Goal: Task Accomplishment & Management: Manage account settings

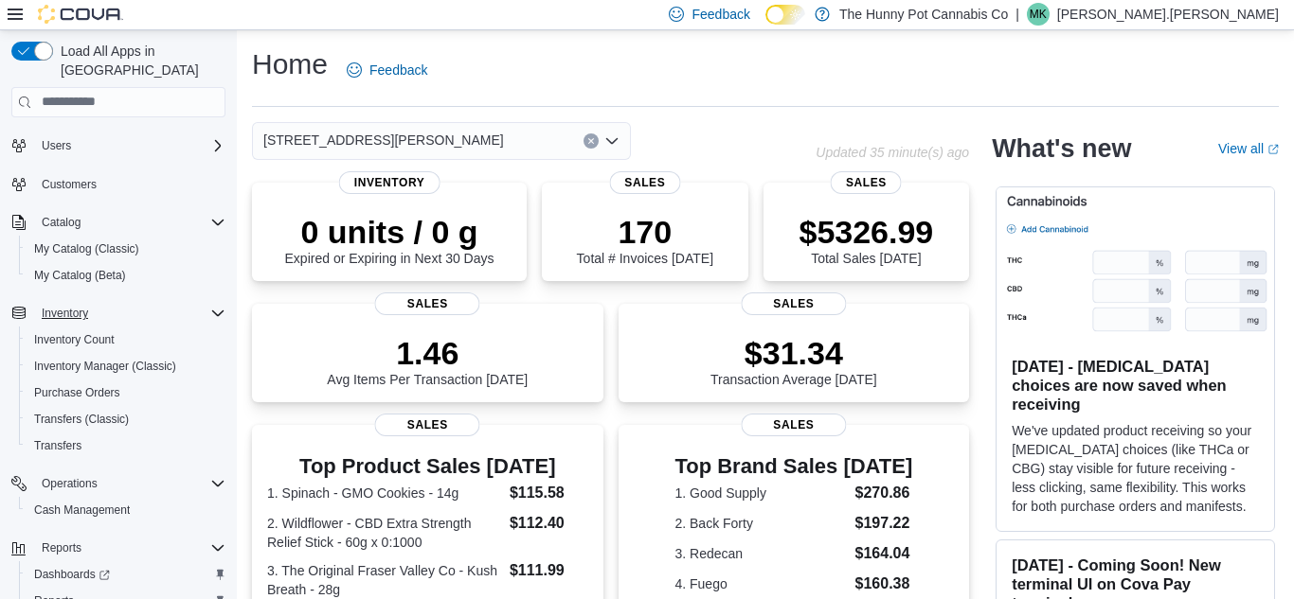
scroll to position [96, 0]
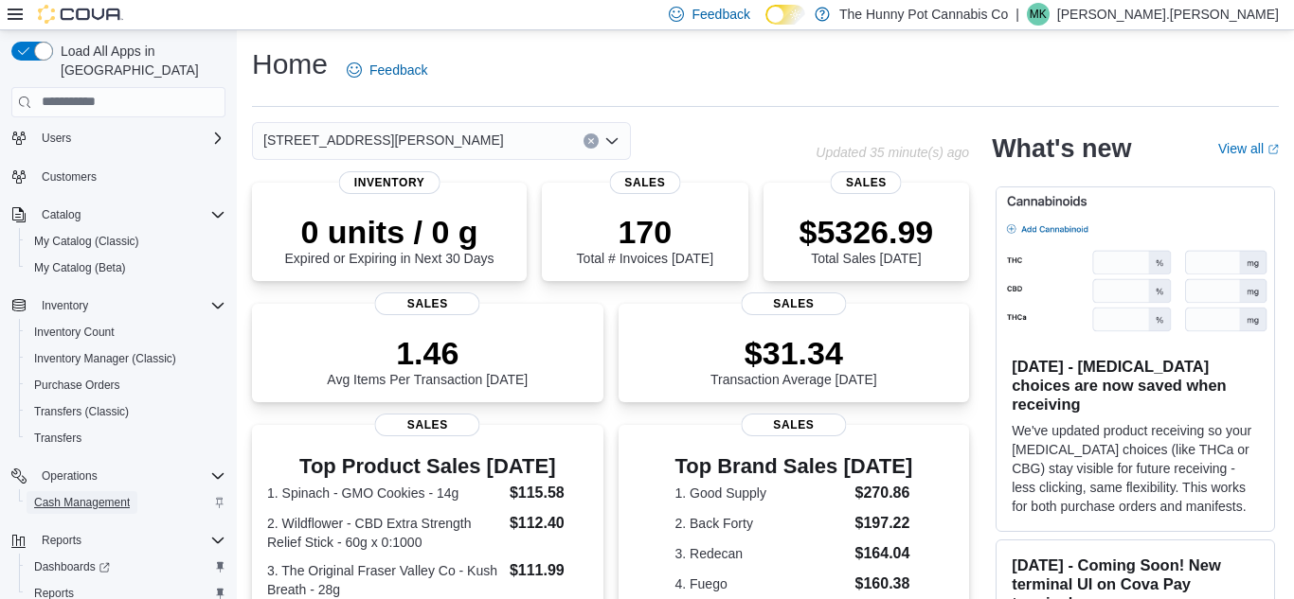
click at [108, 495] on span "Cash Management" at bounding box center [82, 502] width 96 height 15
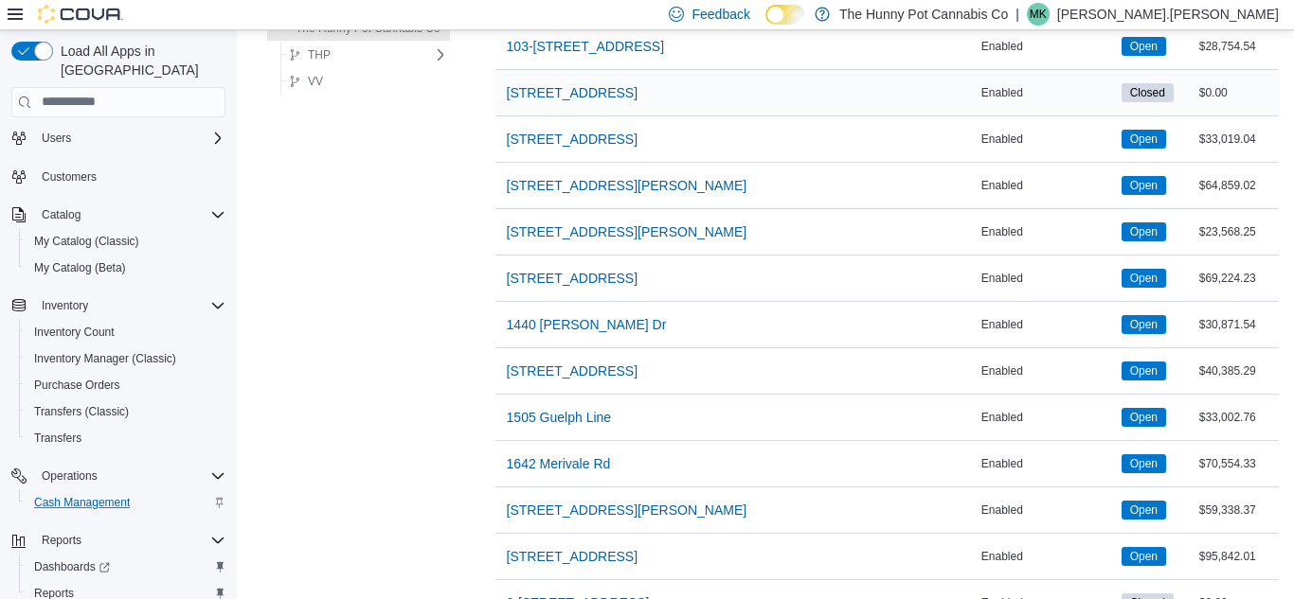
scroll to position [315, 0]
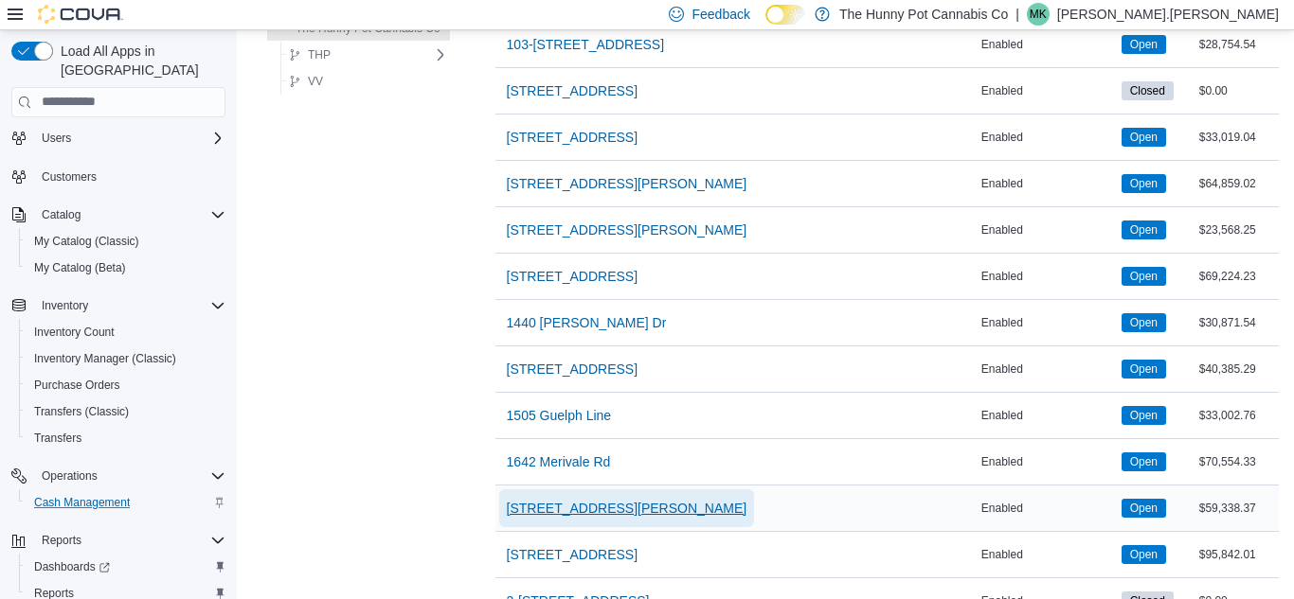
click at [546, 503] on span "[STREET_ADDRESS][PERSON_NAME]" at bounding box center [627, 508] width 241 height 19
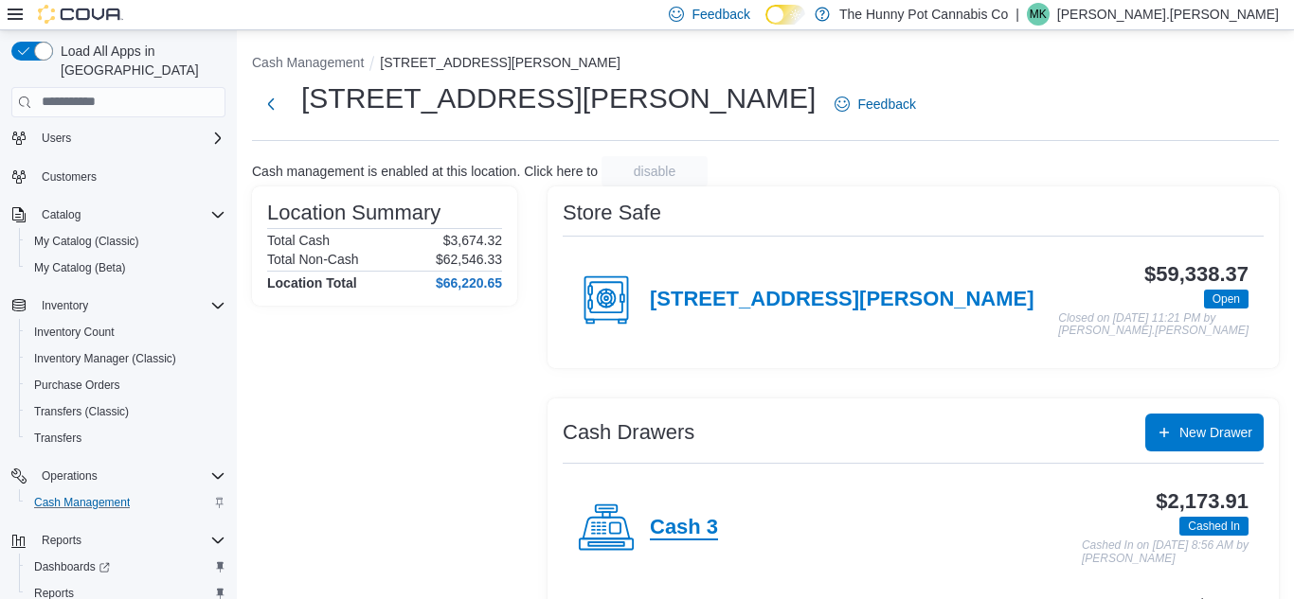
click at [707, 534] on h4 "Cash 3" at bounding box center [684, 528] width 68 height 25
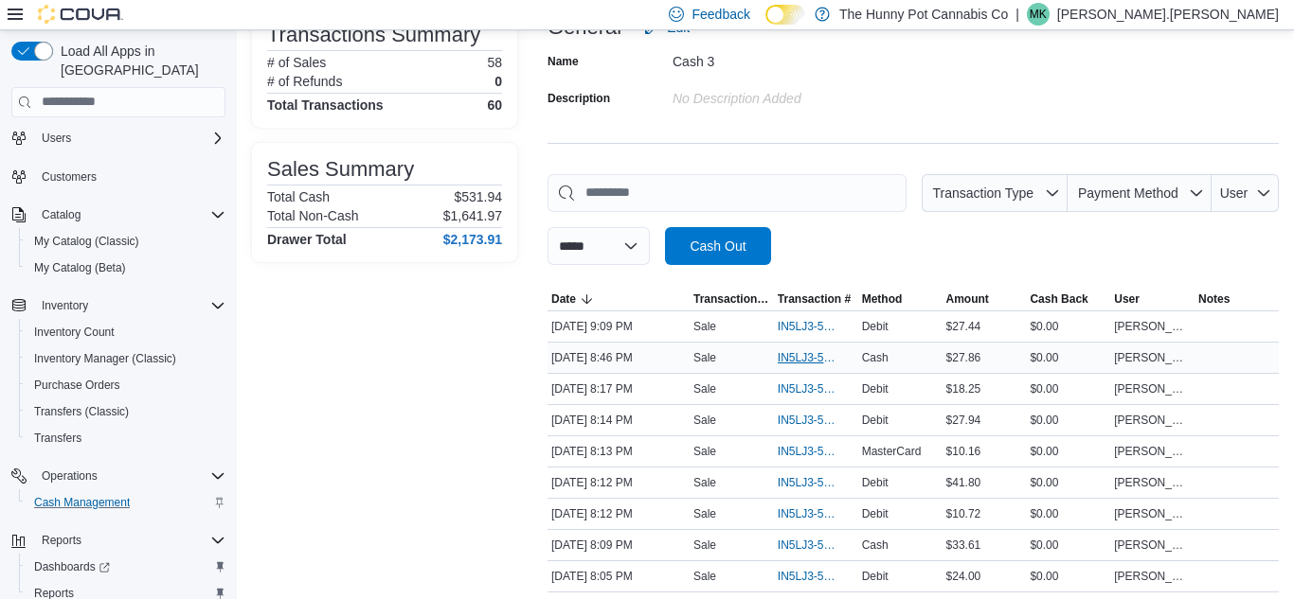
scroll to position [156, 0]
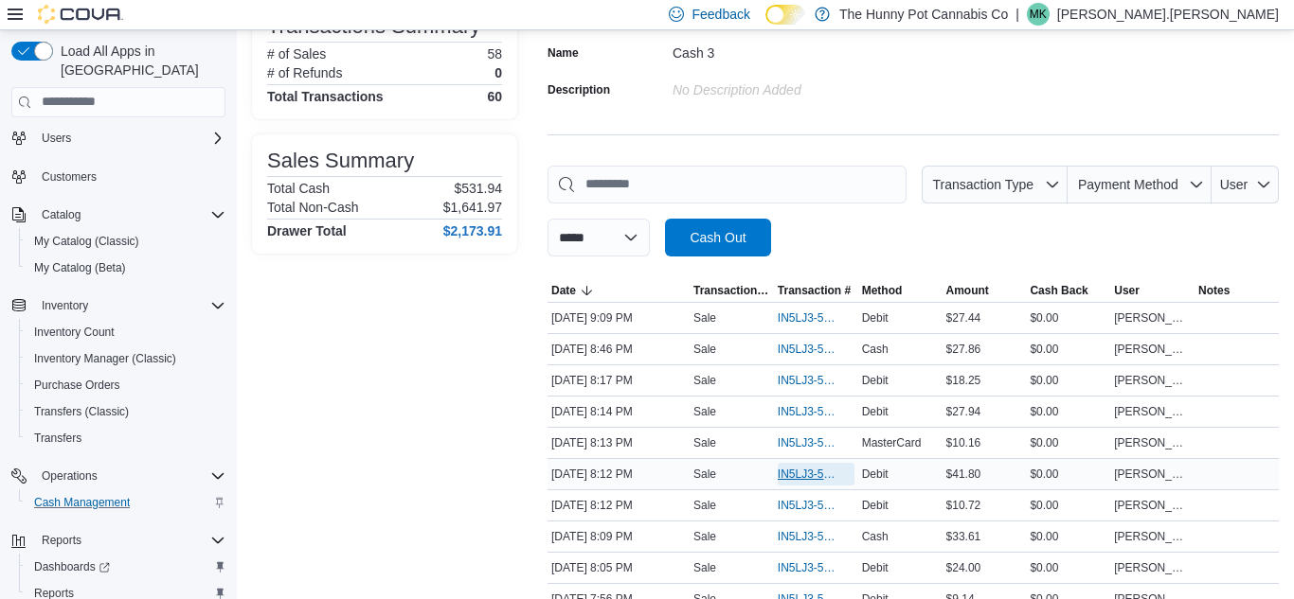
click at [801, 476] on span "IN5LJ3-5951105" at bounding box center [807, 474] width 58 height 15
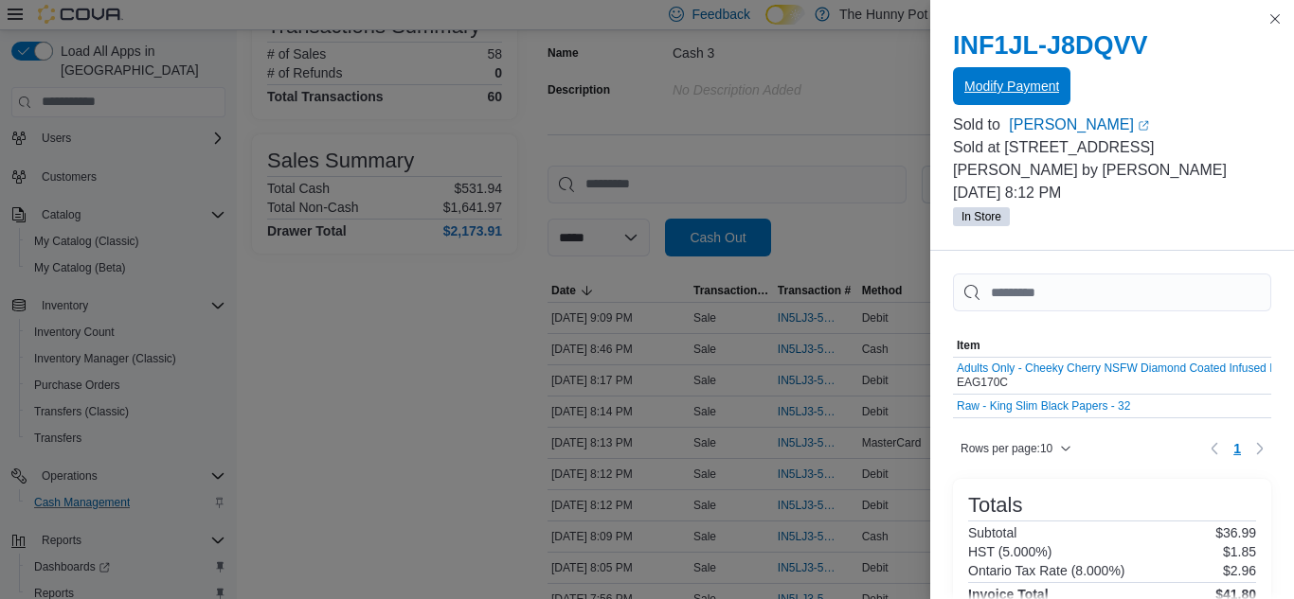
click at [1003, 90] on span "Modify Payment" at bounding box center [1011, 86] width 95 height 19
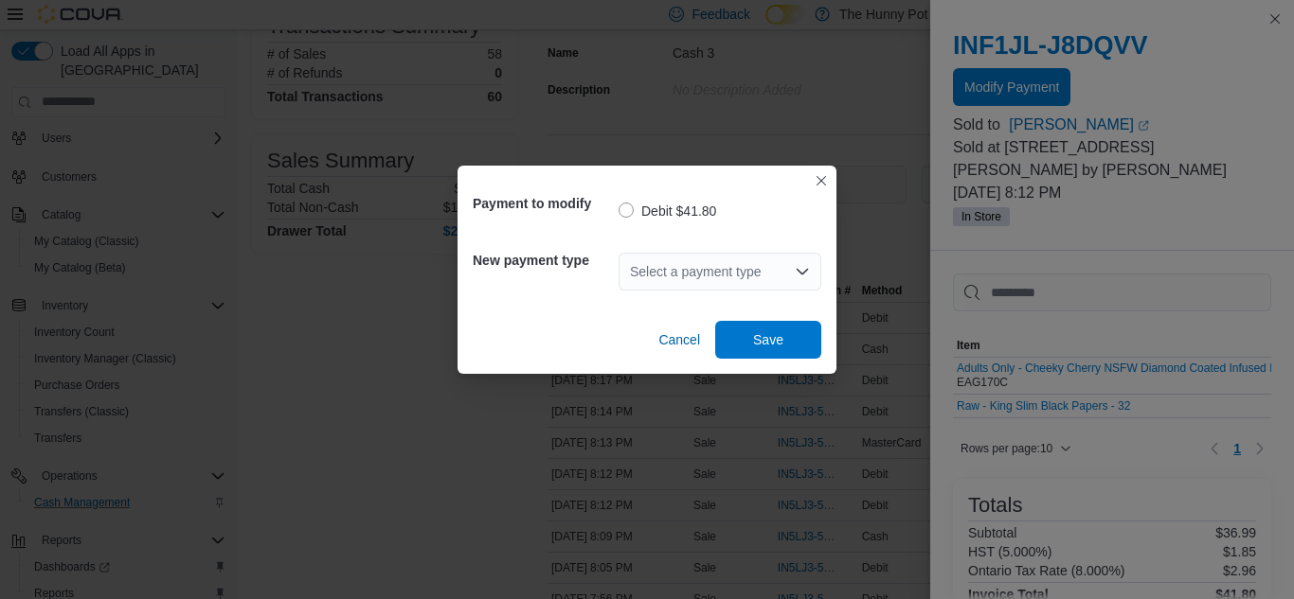
click at [746, 264] on div "Select a payment type" at bounding box center [719, 272] width 203 height 38
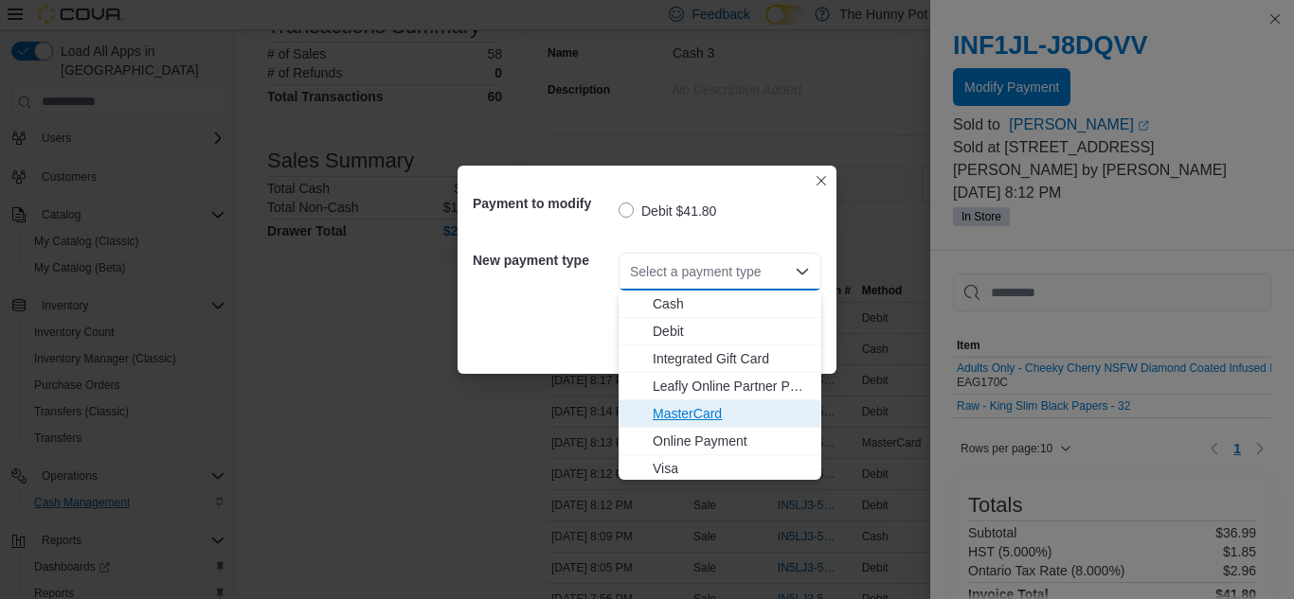
click at [699, 410] on span "MasterCard" at bounding box center [731, 413] width 157 height 19
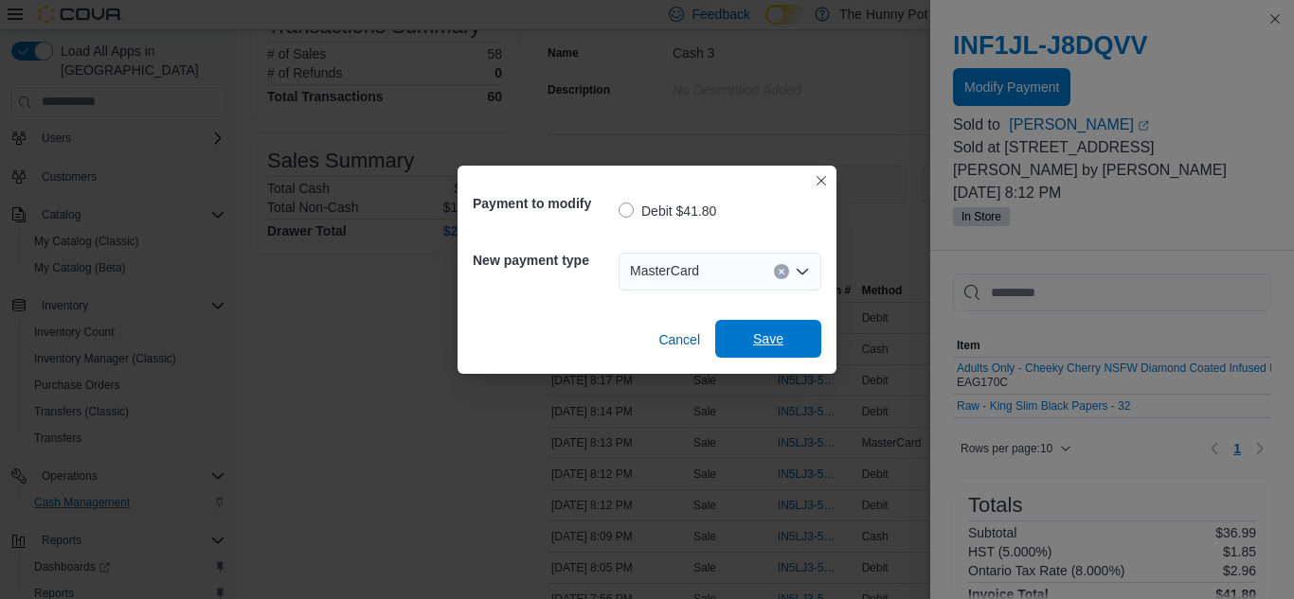
click at [785, 332] on span "Save" at bounding box center [767, 339] width 83 height 38
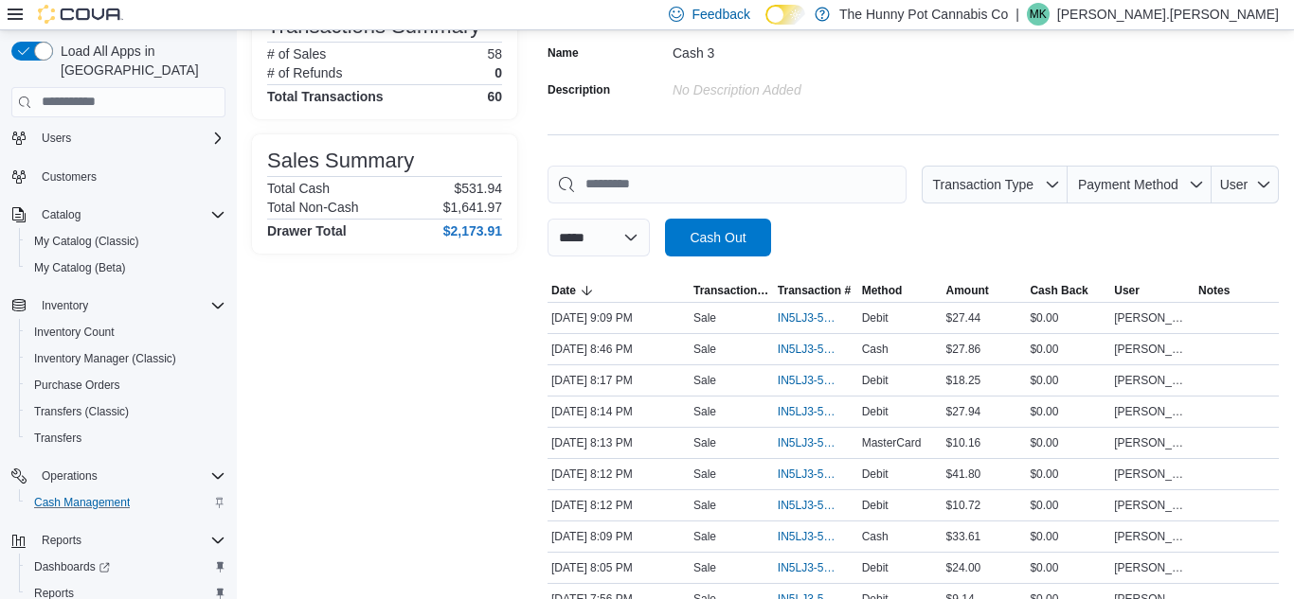
scroll to position [0, 0]
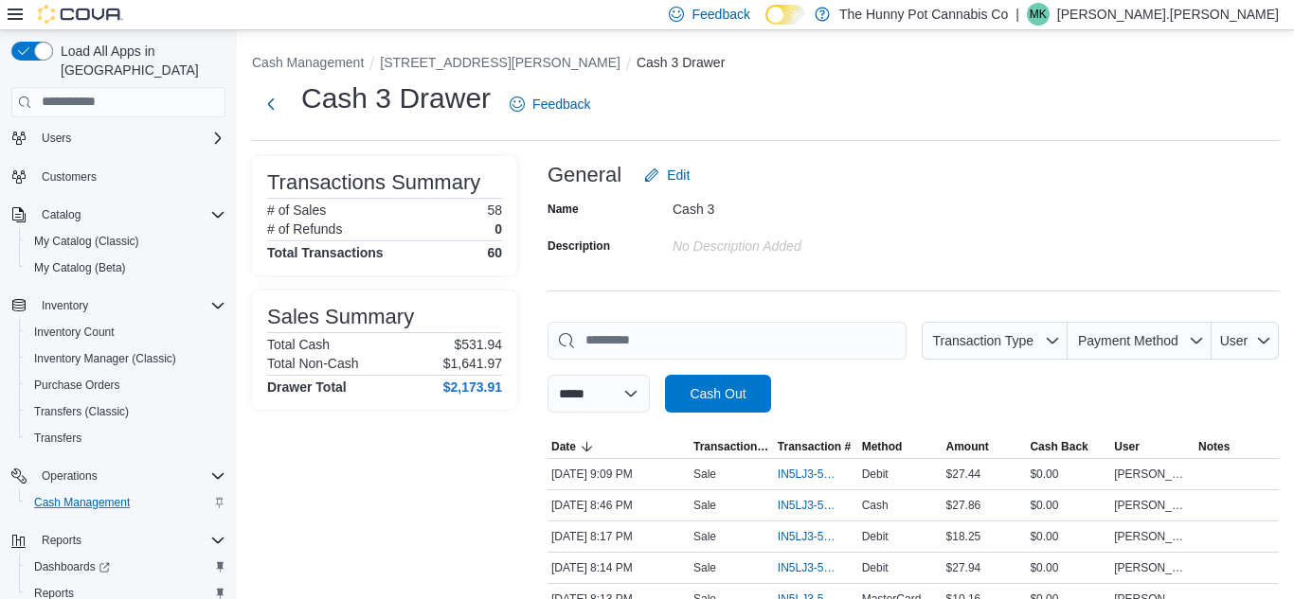
click at [18, 17] on icon at bounding box center [15, 14] width 15 height 15
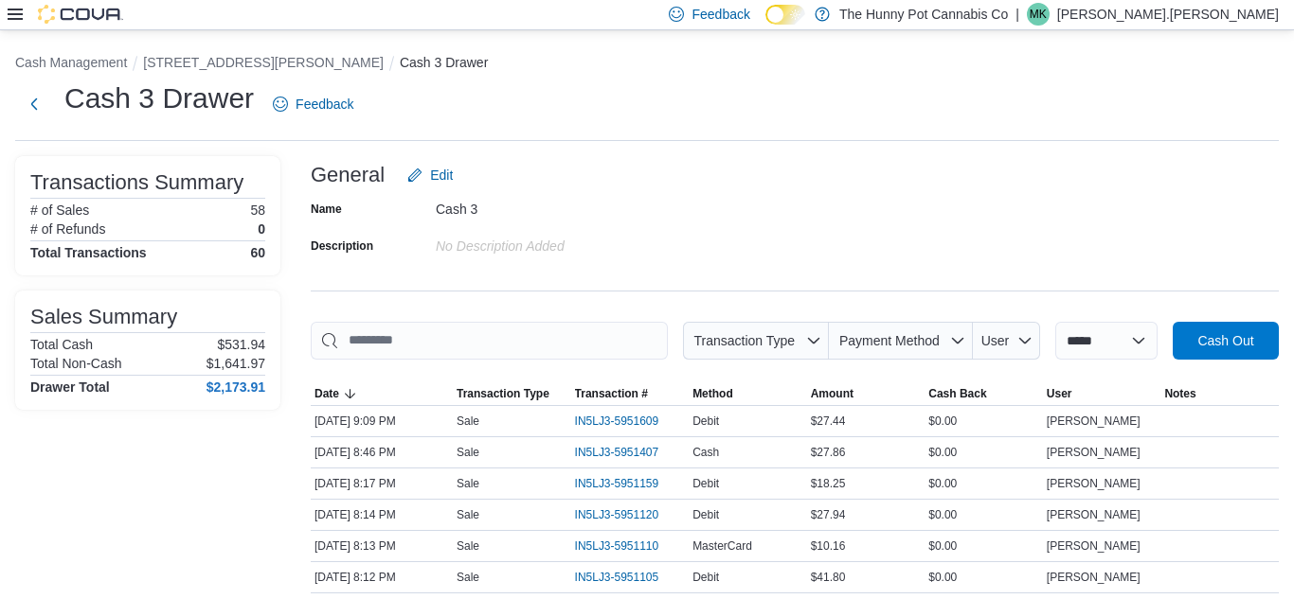
click at [18, 17] on icon at bounding box center [15, 14] width 15 height 15
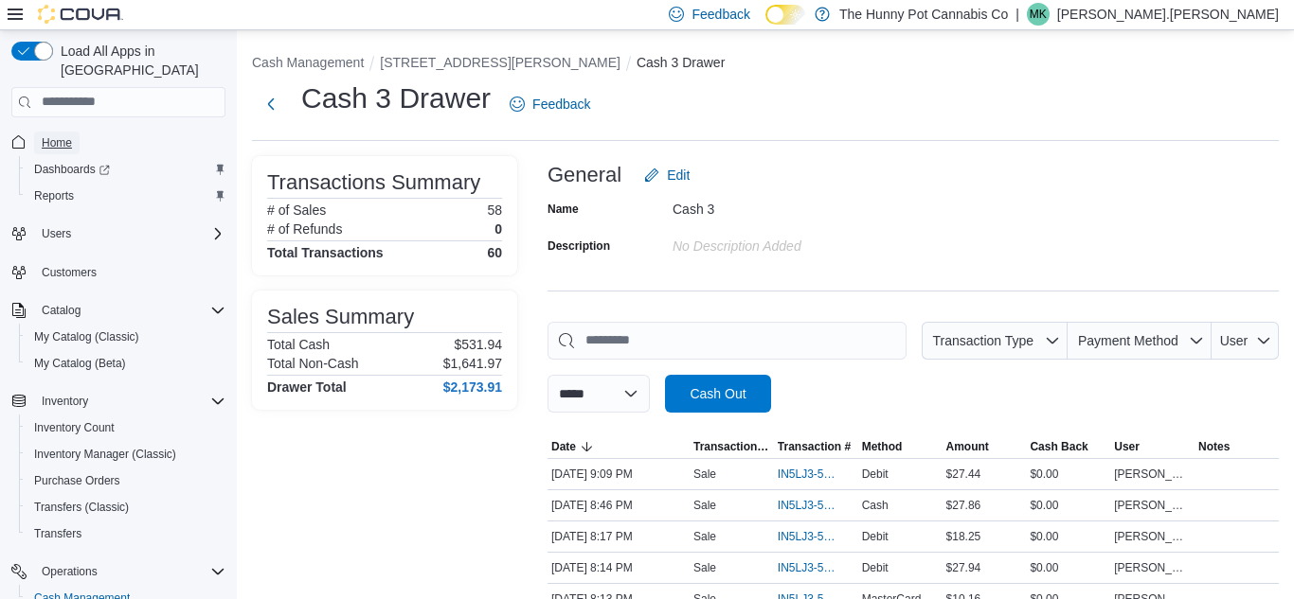
click at [63, 135] on span "Home" at bounding box center [57, 142] width 30 height 15
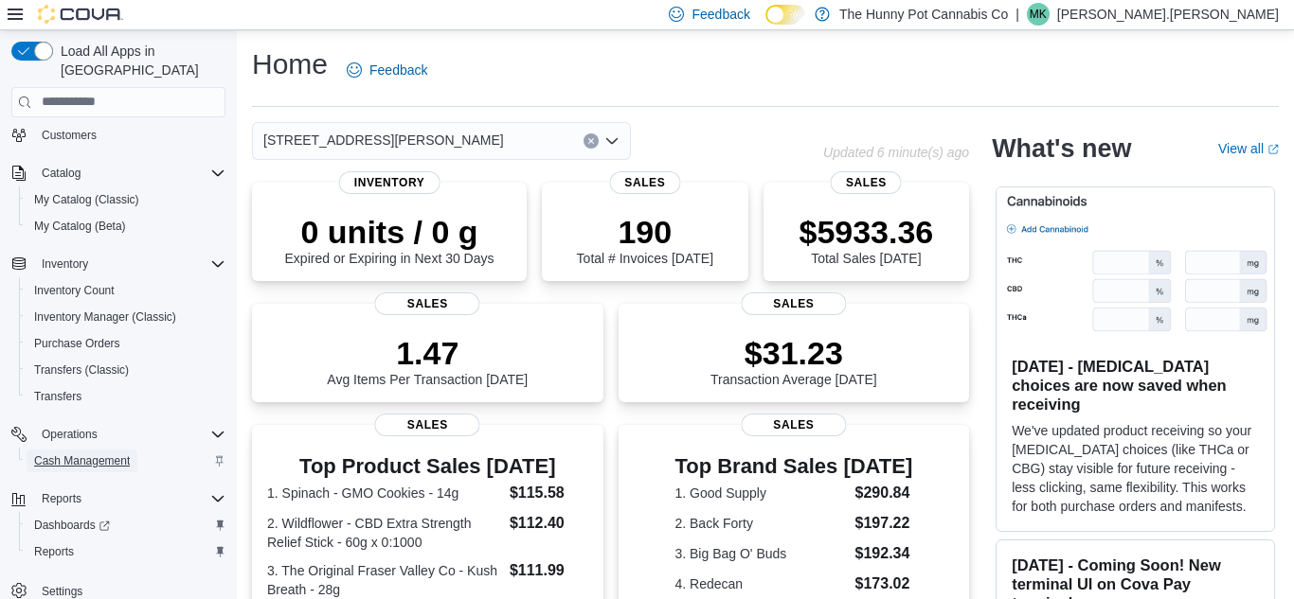
click at [79, 454] on span "Cash Management" at bounding box center [82, 461] width 96 height 15
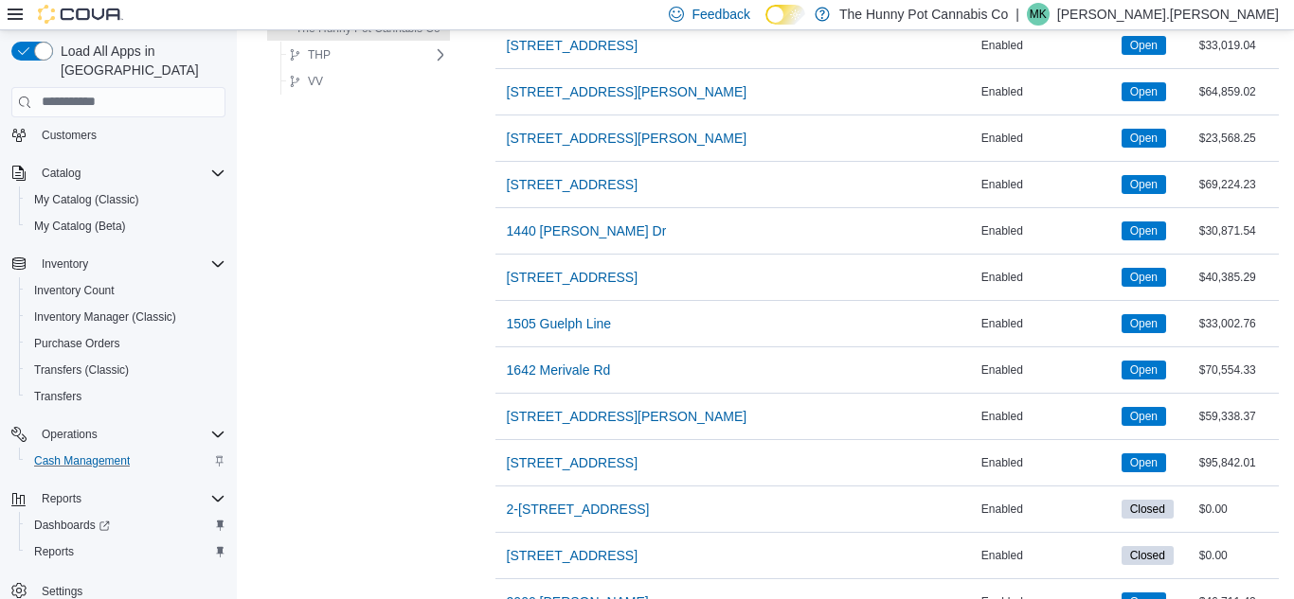
scroll to position [412, 0]
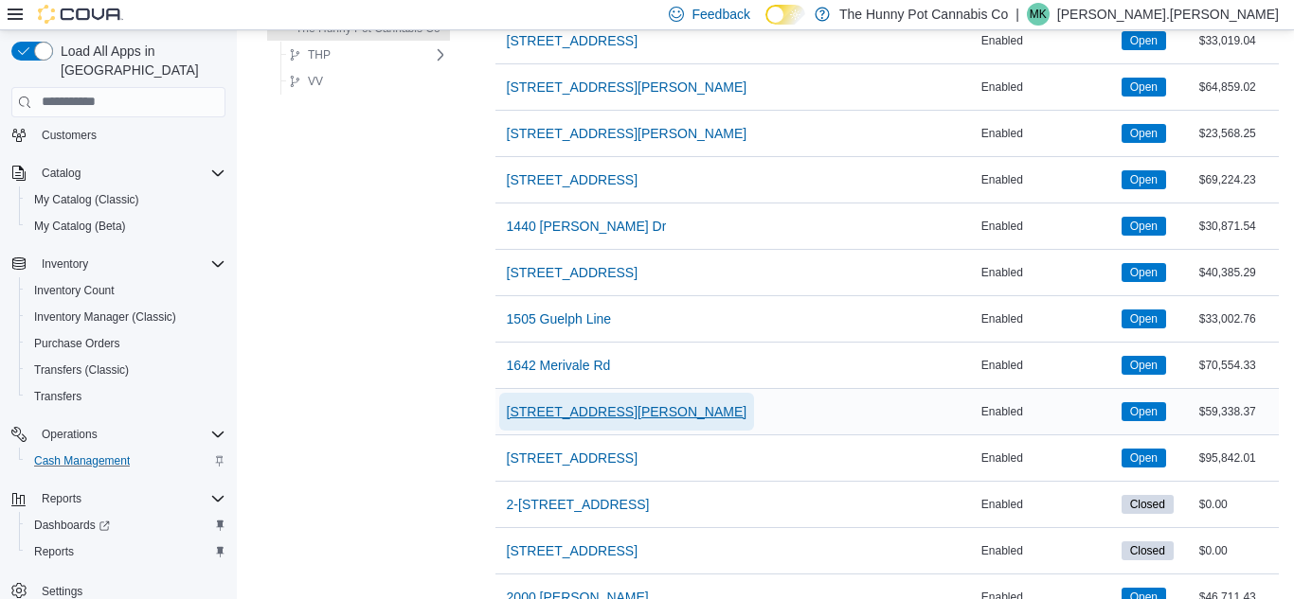
click at [522, 410] on span "[STREET_ADDRESS][PERSON_NAME]" at bounding box center [627, 411] width 241 height 19
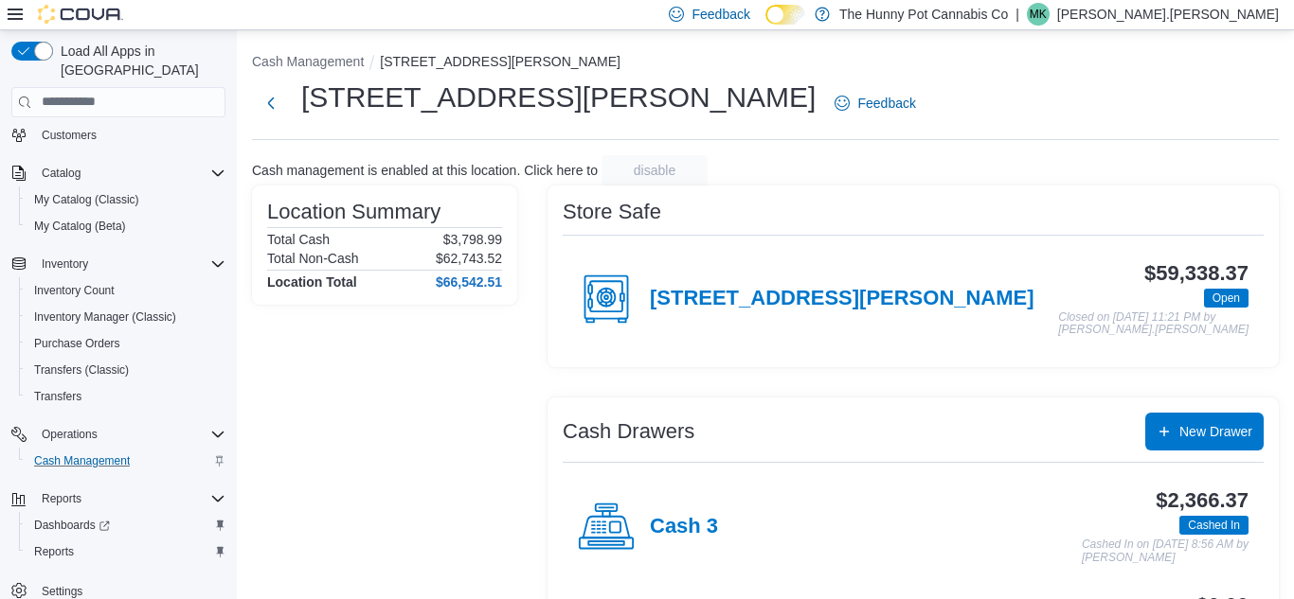
scroll to position [329, 0]
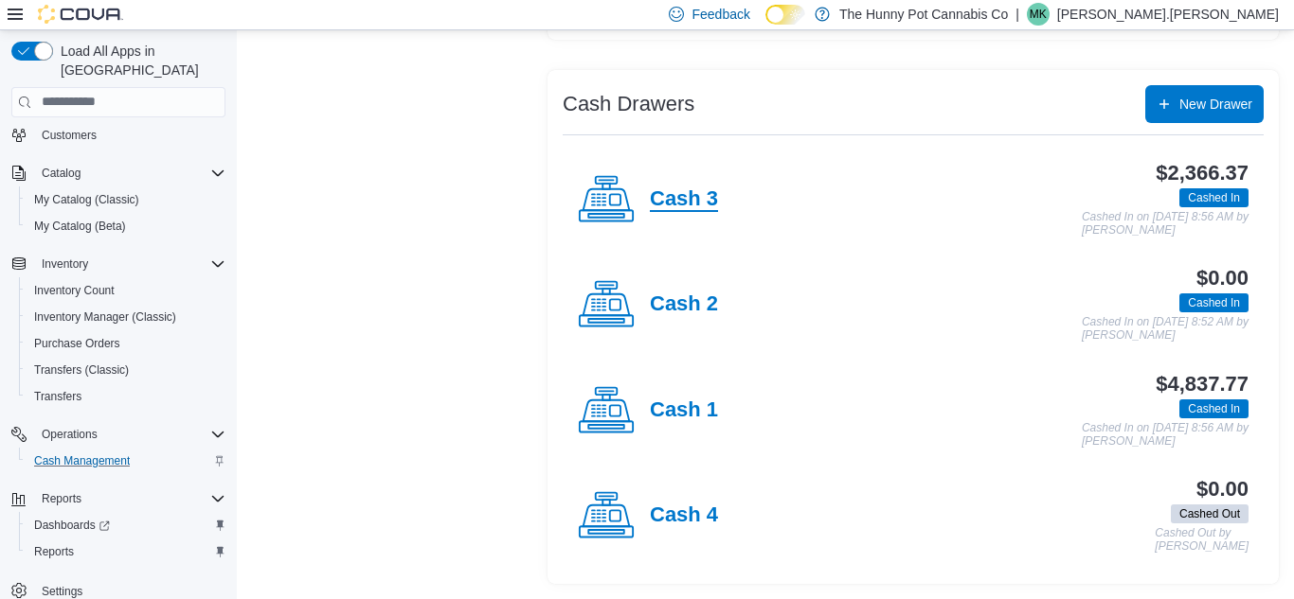
click at [662, 207] on h4 "Cash 3" at bounding box center [684, 200] width 68 height 25
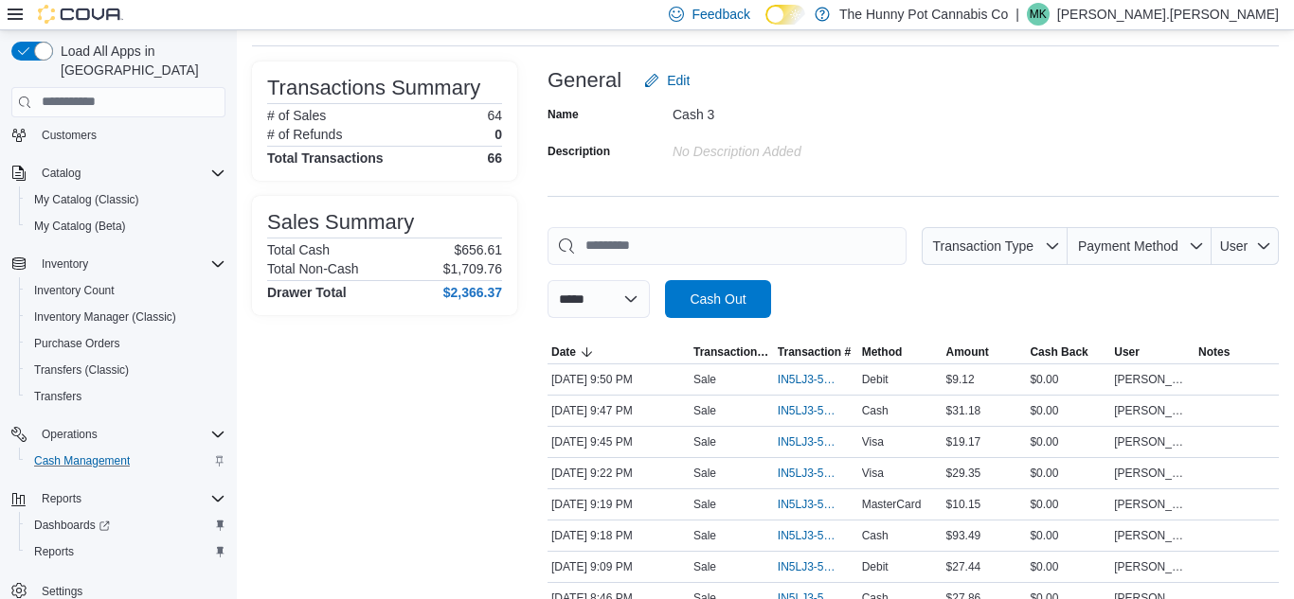
scroll to position [117, 0]
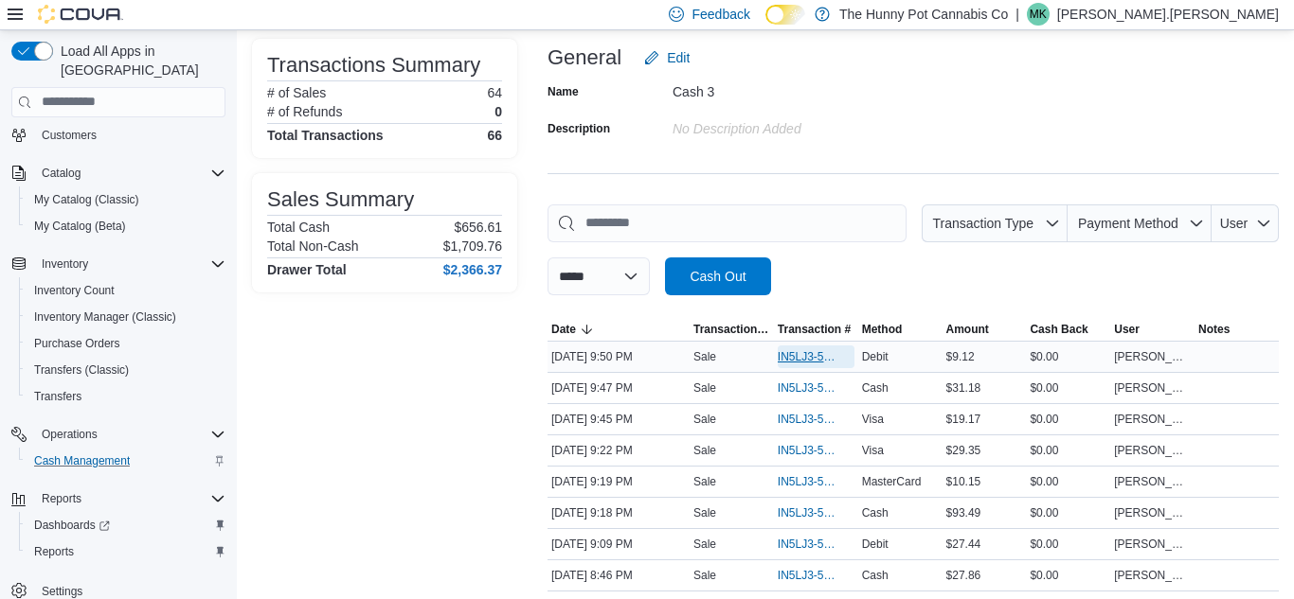
click at [799, 352] on span "IN5LJ3-5951945" at bounding box center [807, 356] width 58 height 15
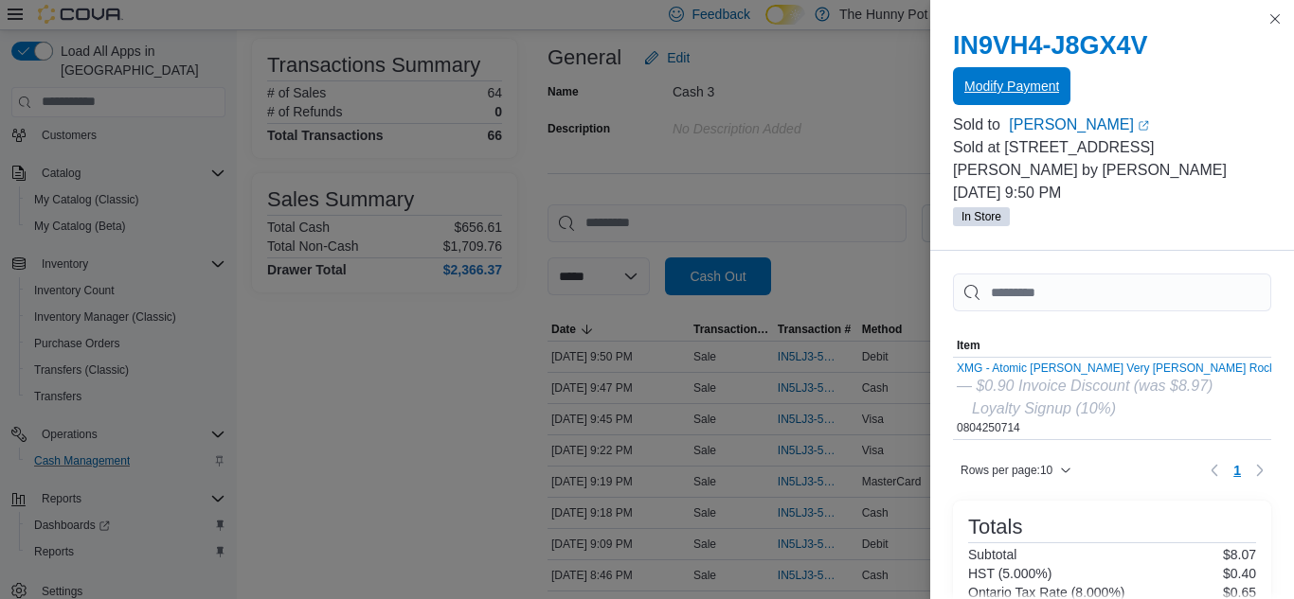
click at [1014, 82] on span "Modify Payment" at bounding box center [1011, 86] width 95 height 19
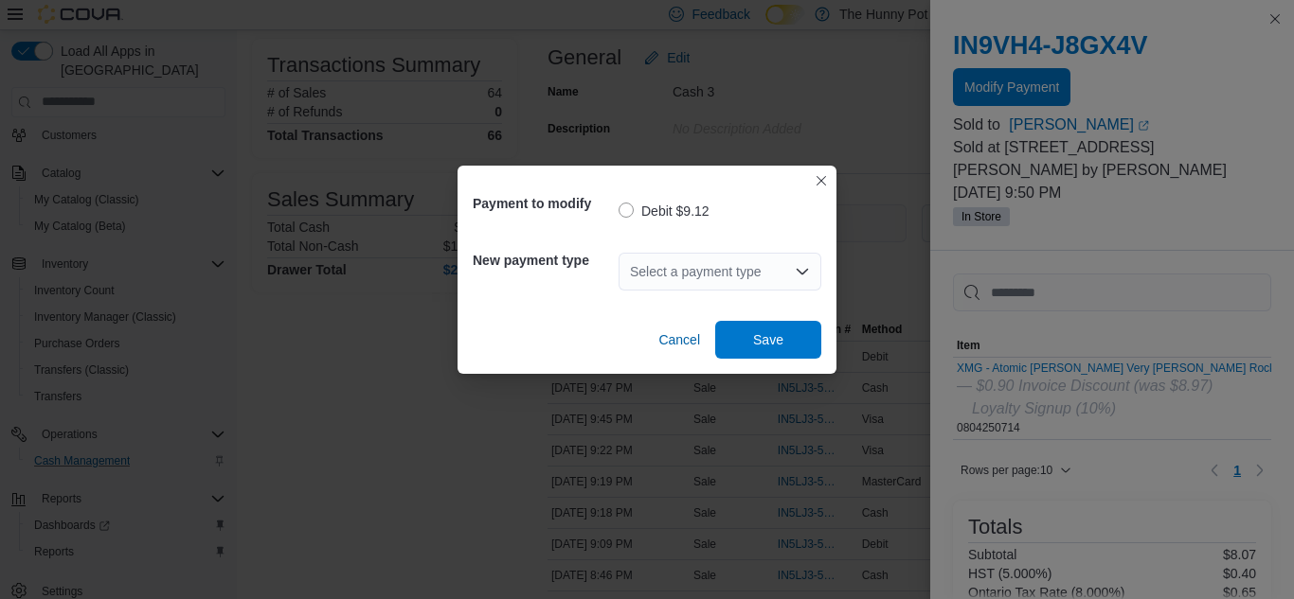
click at [638, 281] on div "Select a payment type" at bounding box center [719, 272] width 203 height 38
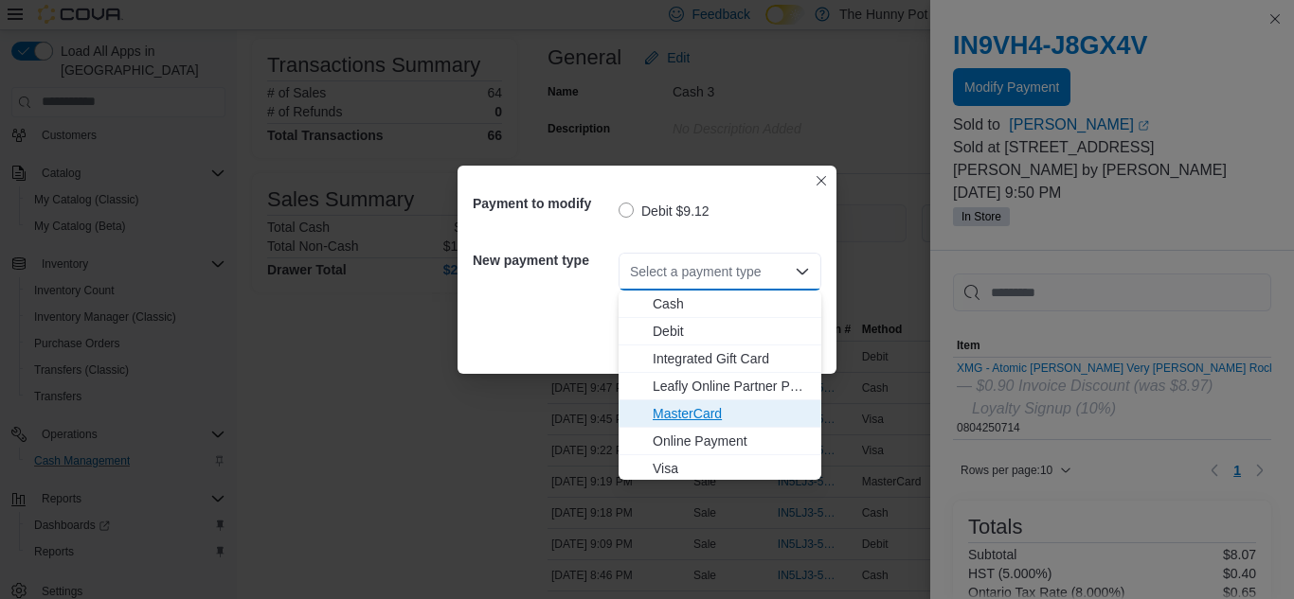
click at [672, 420] on span "MasterCard" at bounding box center [731, 413] width 157 height 19
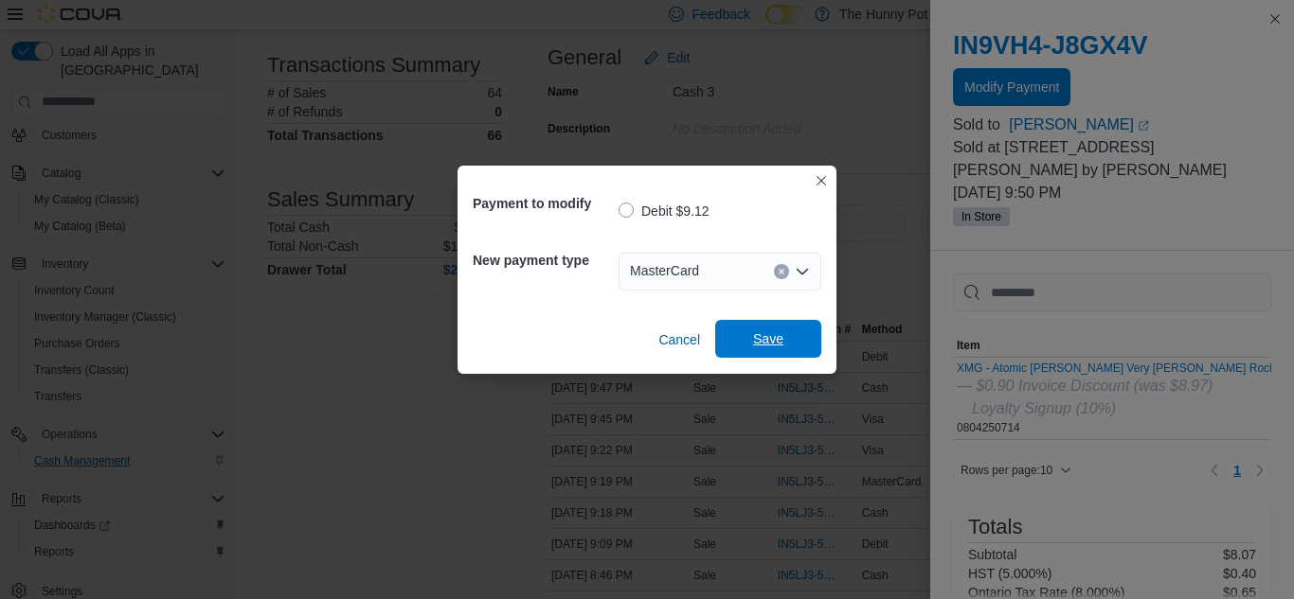
click at [754, 350] on span "Save" at bounding box center [767, 339] width 83 height 38
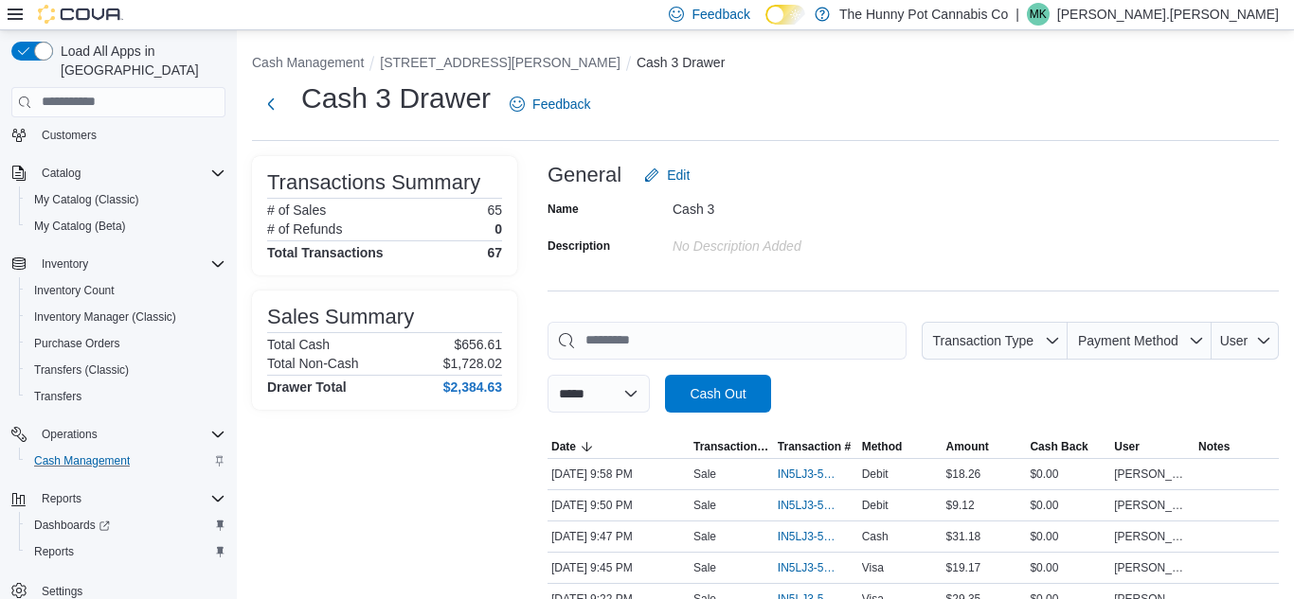
scroll to position [0, 0]
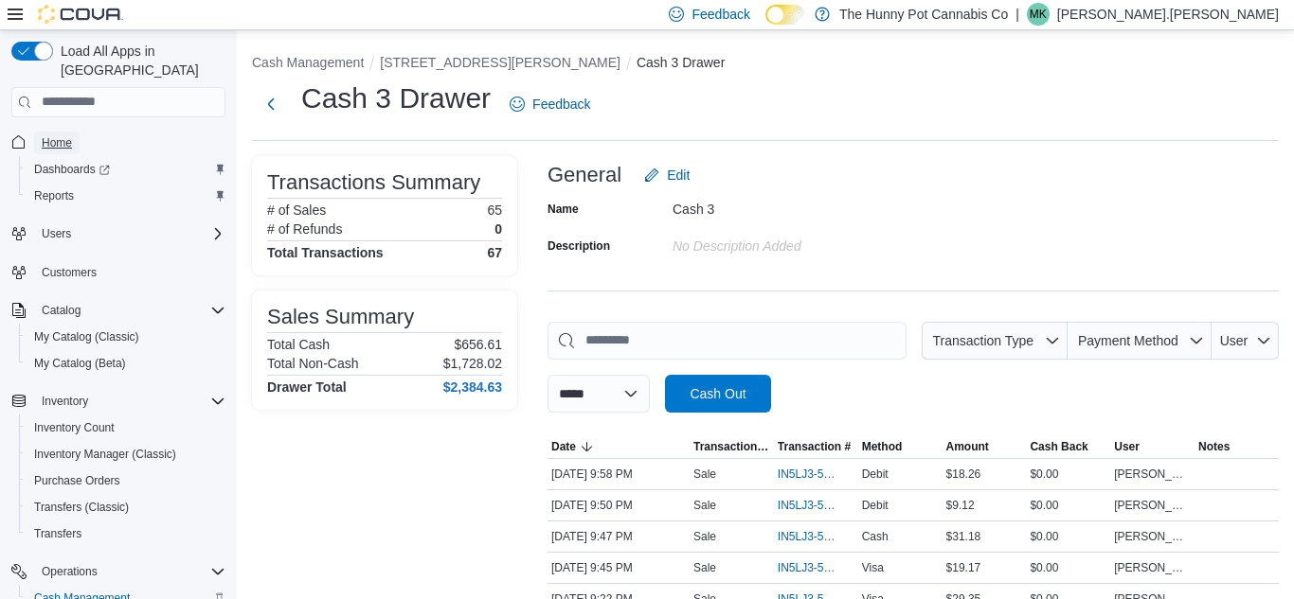
click at [65, 135] on span "Home" at bounding box center [57, 142] width 30 height 15
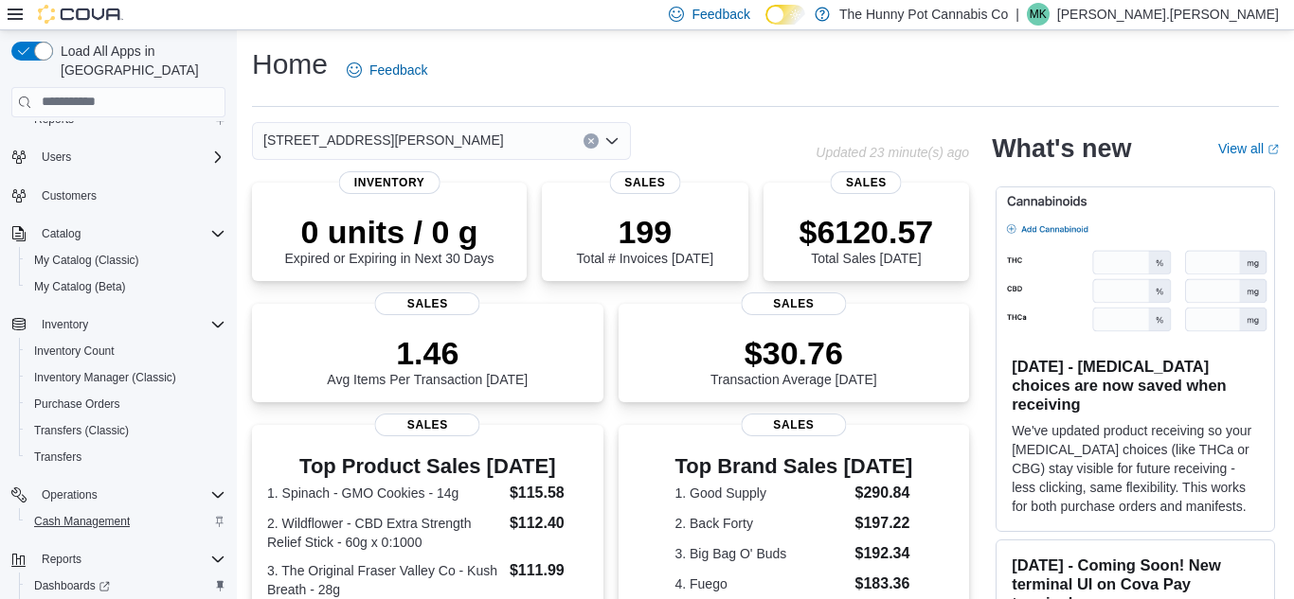
scroll to position [137, 0]
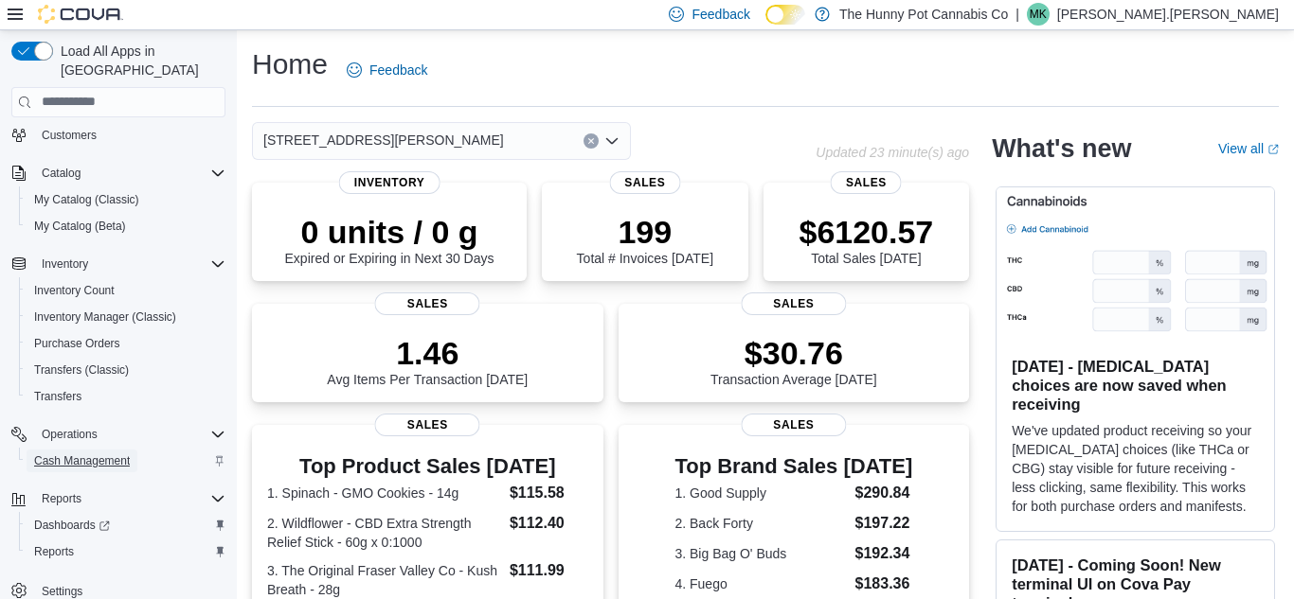
click at [118, 454] on span "Cash Management" at bounding box center [82, 461] width 96 height 15
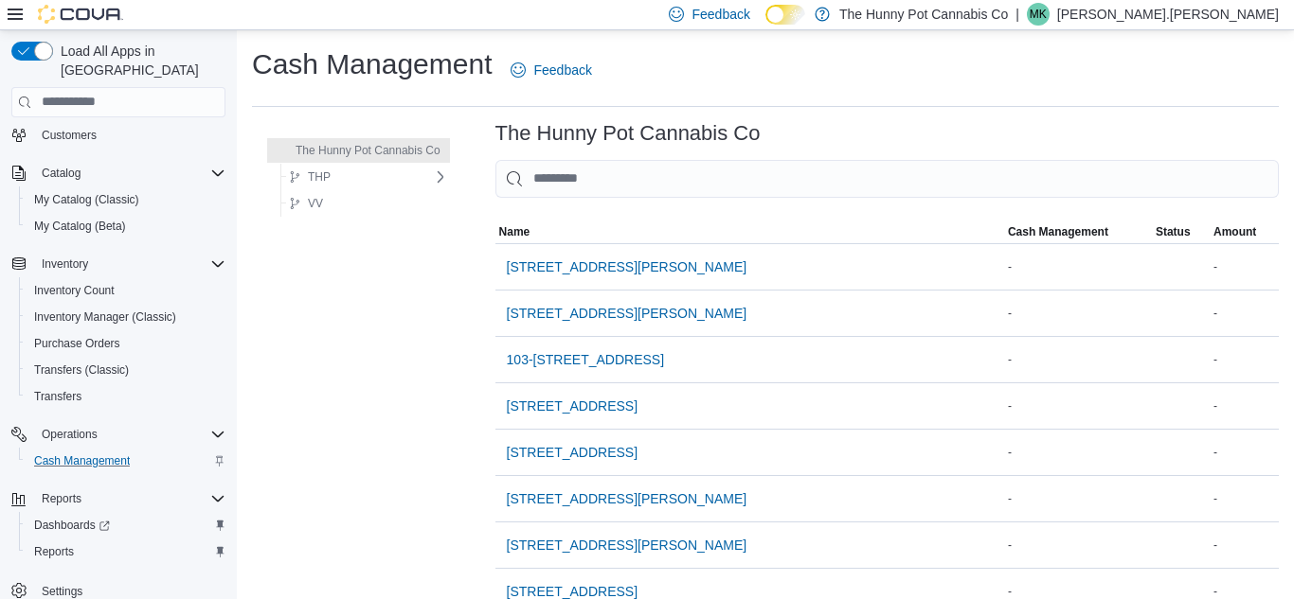
scroll to position [137, 0]
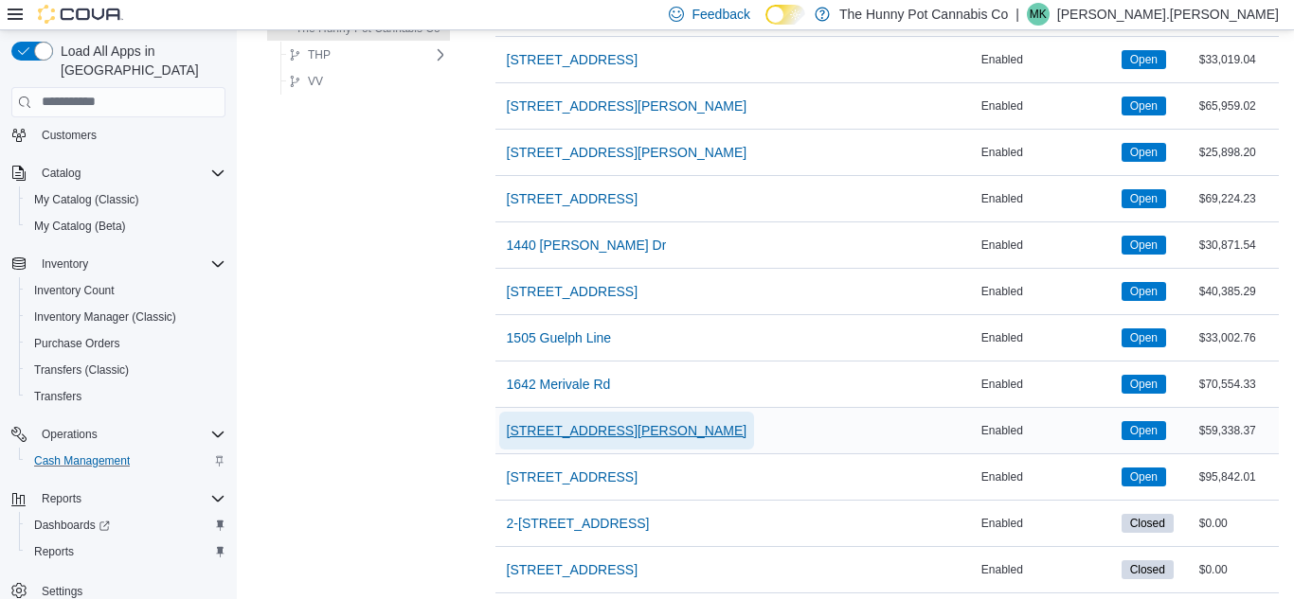
click at [565, 432] on span "[STREET_ADDRESS][PERSON_NAME]" at bounding box center [627, 430] width 241 height 19
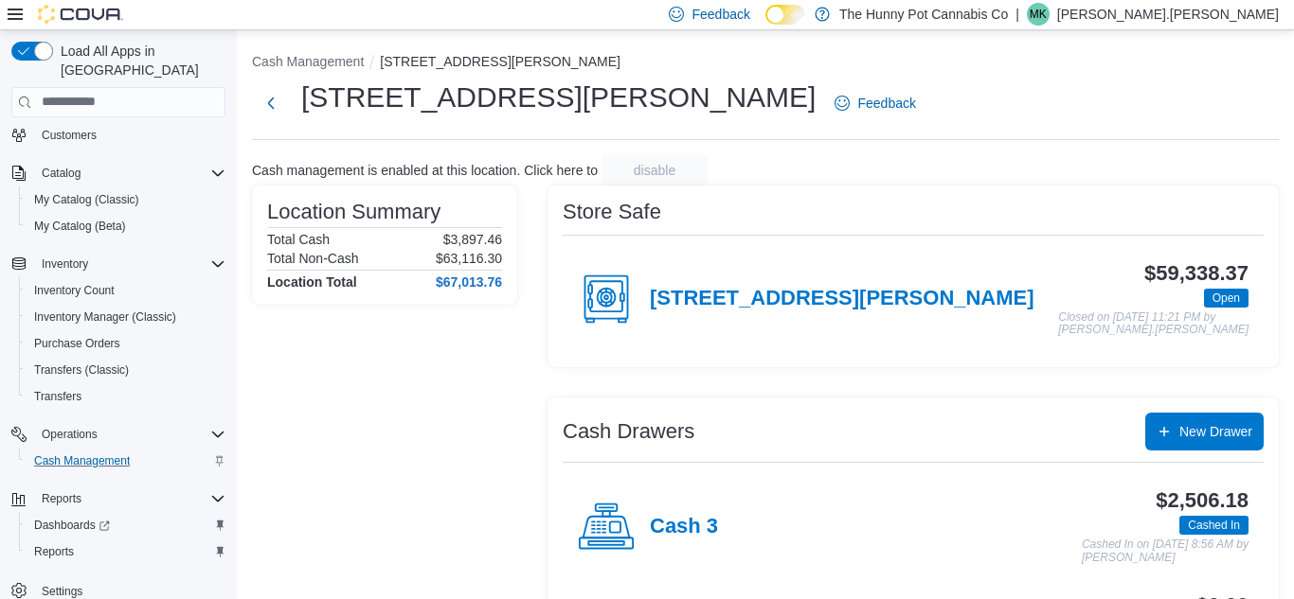
scroll to position [329, 0]
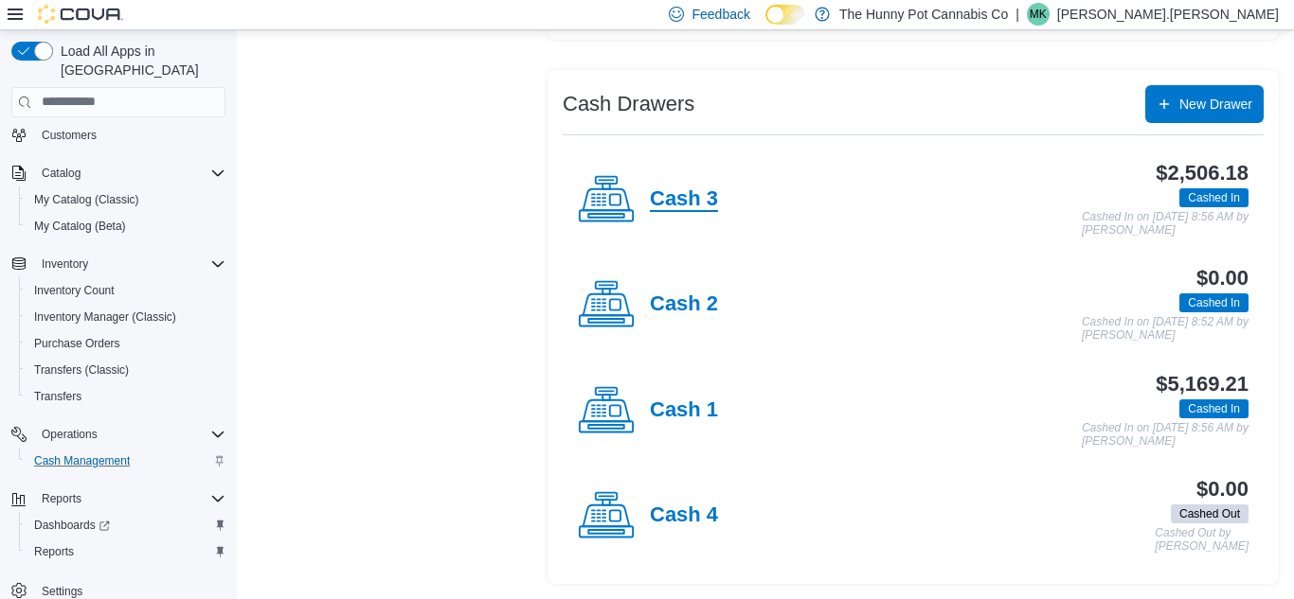
click at [682, 209] on h4 "Cash 3" at bounding box center [684, 200] width 68 height 25
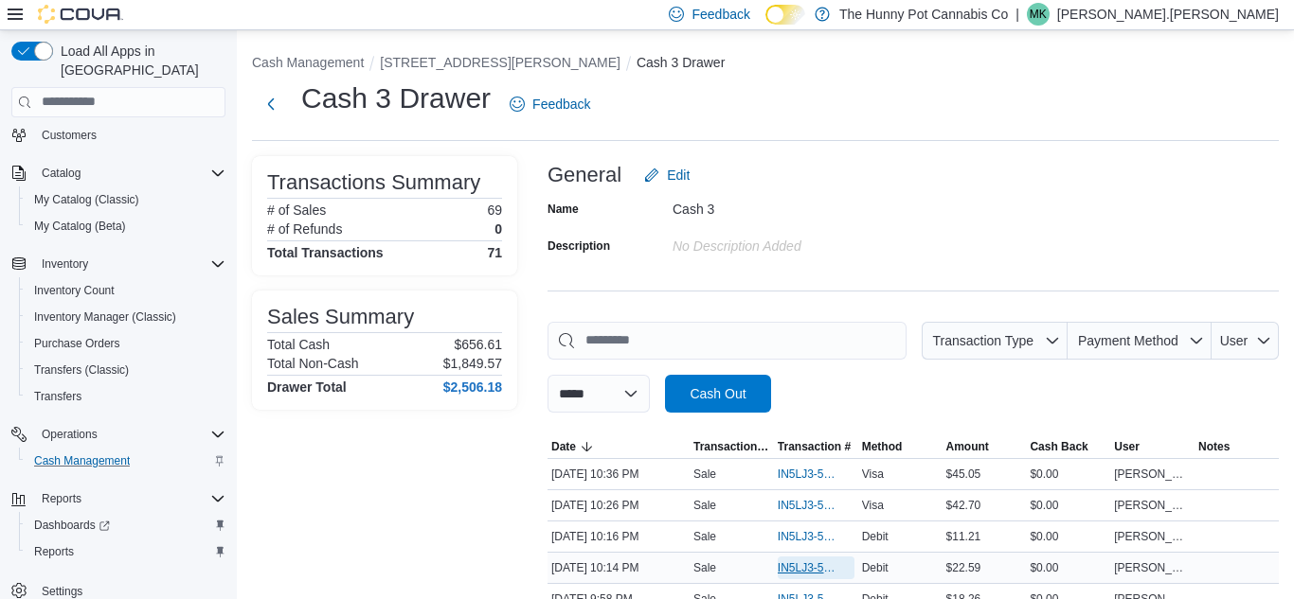
click at [799, 567] on span "IN5LJ3-5952111" at bounding box center [807, 568] width 58 height 15
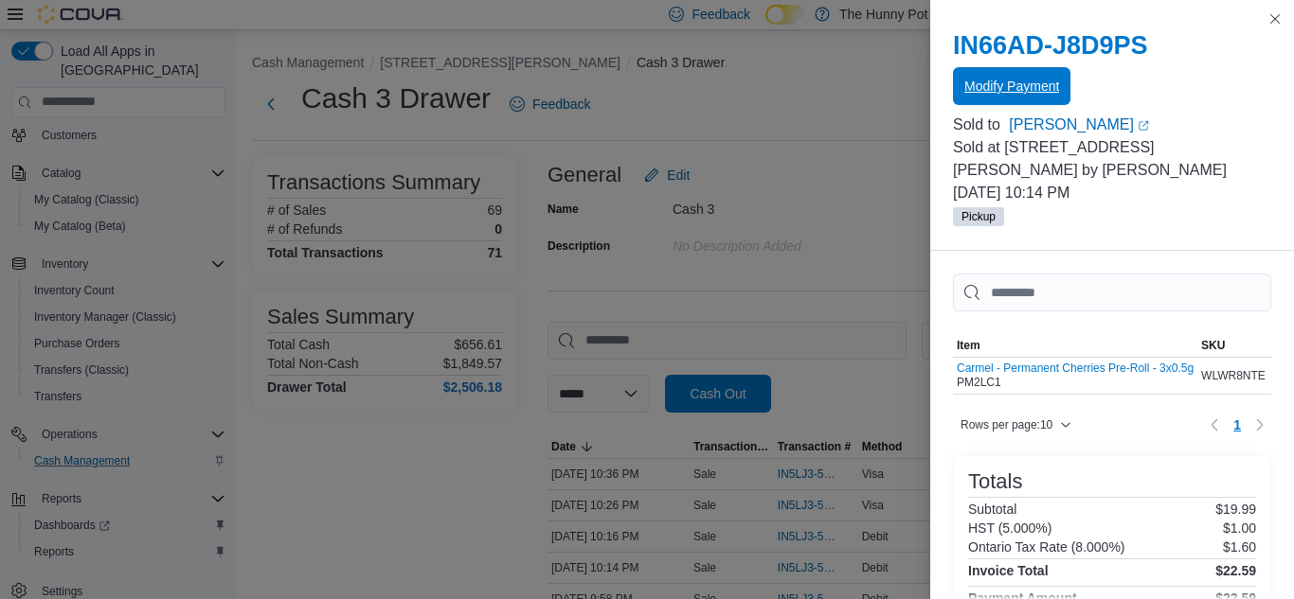
click at [1031, 73] on span "Modify Payment" at bounding box center [1011, 86] width 95 height 38
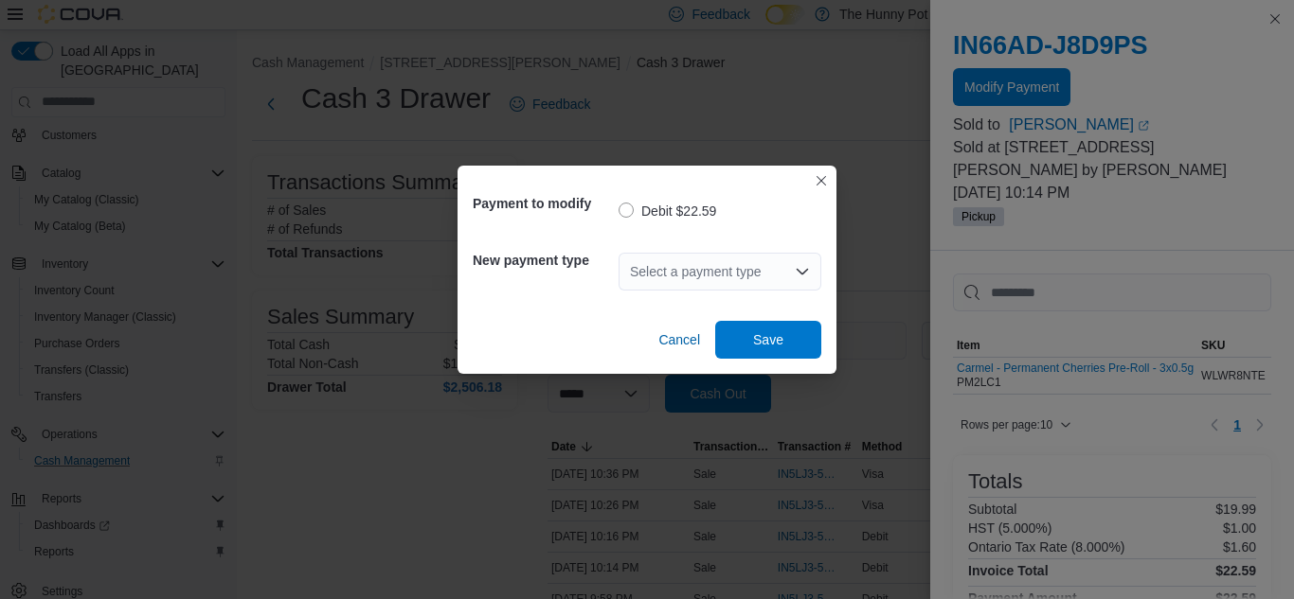
click at [646, 265] on div "Select a payment type" at bounding box center [719, 272] width 203 height 38
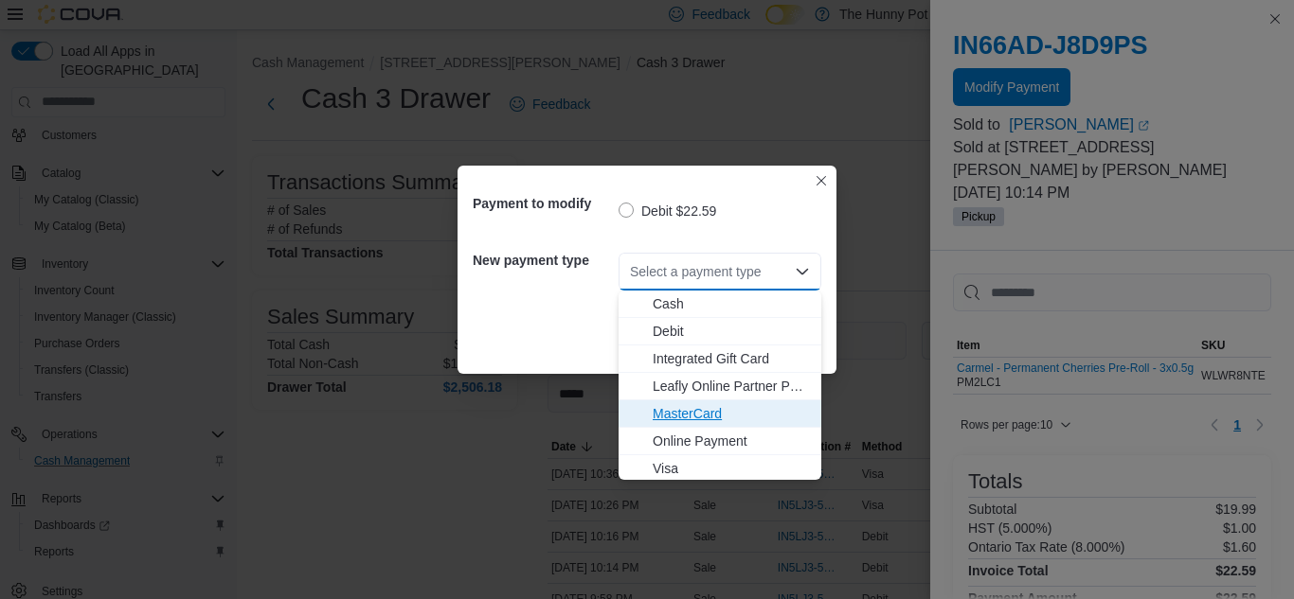
click at [662, 409] on span "MasterCard" at bounding box center [731, 413] width 157 height 19
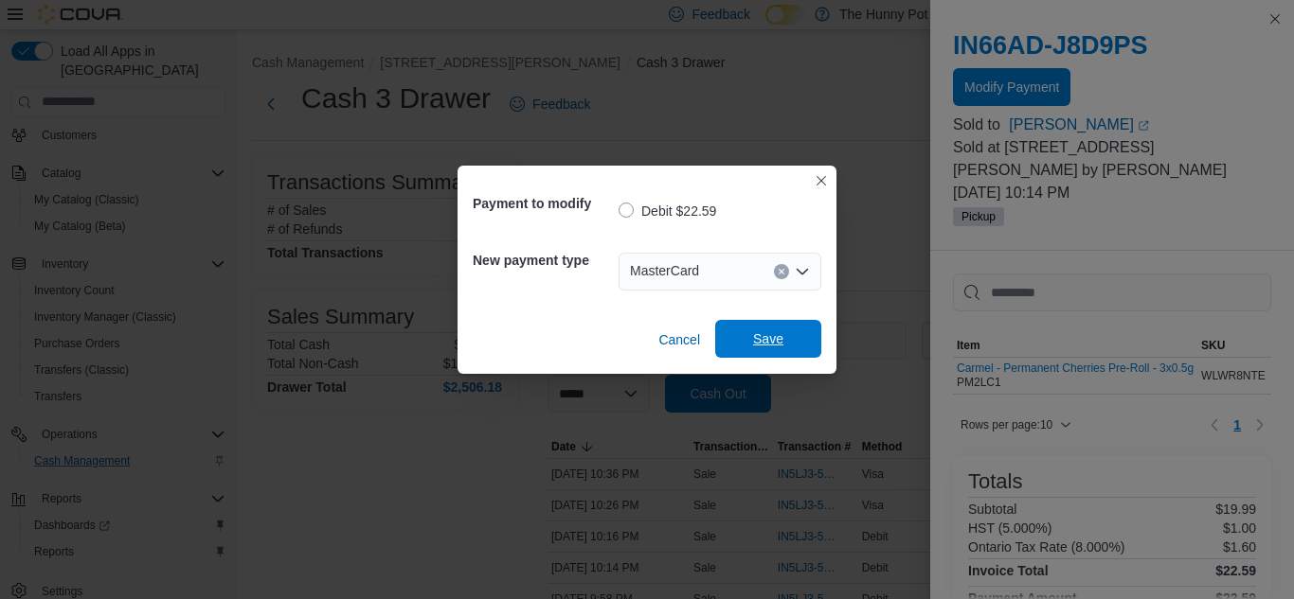
click at [778, 325] on span "Save" at bounding box center [767, 339] width 83 height 38
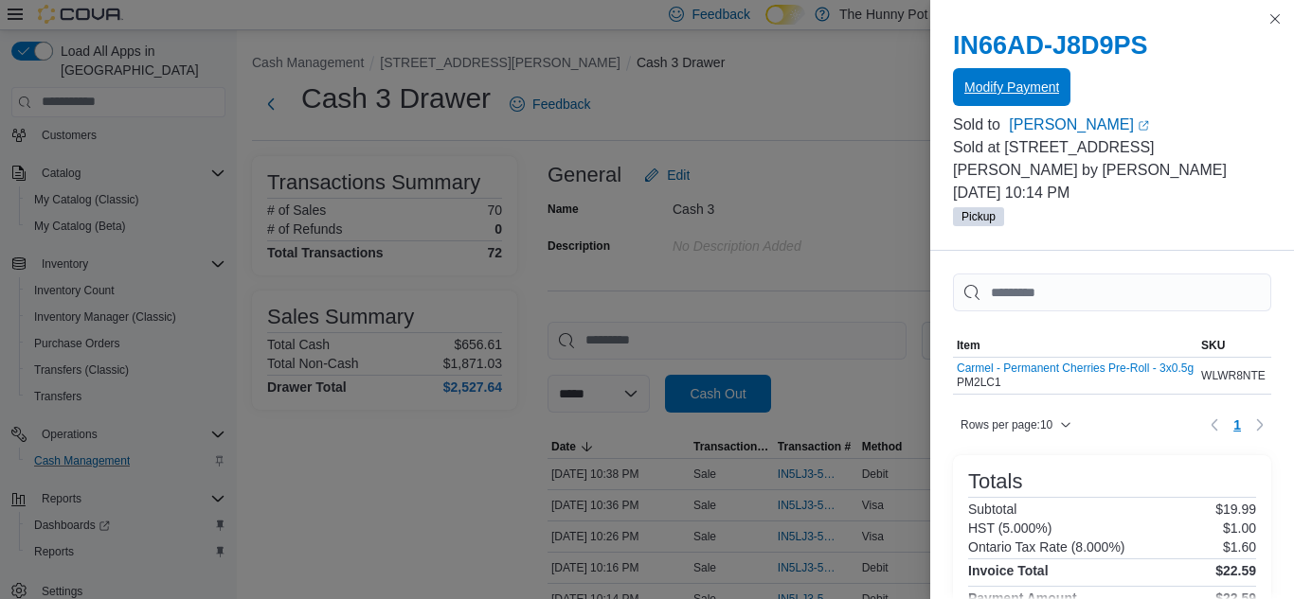
click at [953, 68] on button "Modify Payment" at bounding box center [1011, 87] width 117 height 38
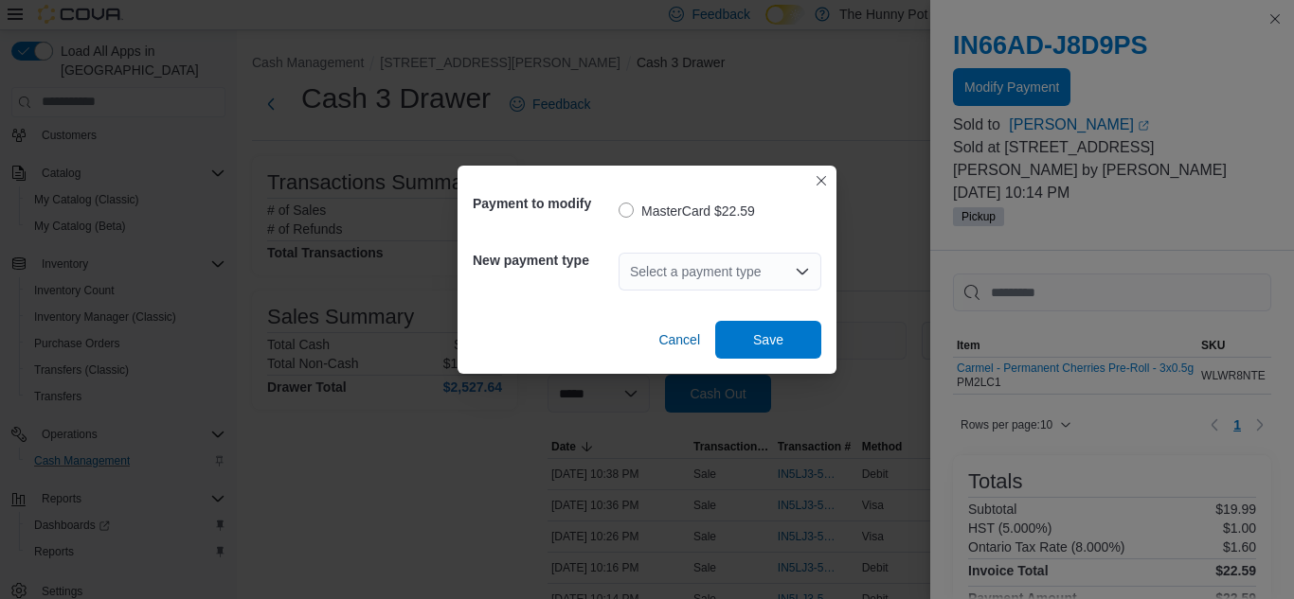
click at [806, 124] on div "Payment to modify MasterCard $22.59 New payment type Select a payment type Canc…" at bounding box center [647, 299] width 1294 height 599
click at [823, 178] on button "Closes this modal window" at bounding box center [821, 180] width 23 height 23
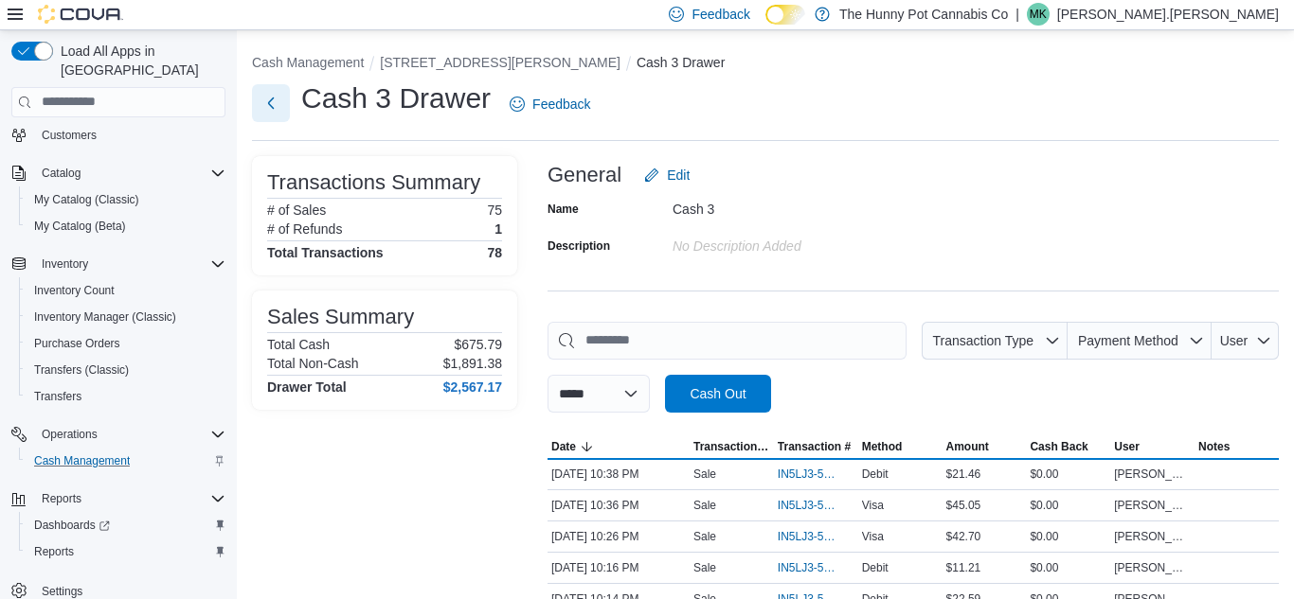
click at [266, 99] on button "Next" at bounding box center [271, 103] width 38 height 38
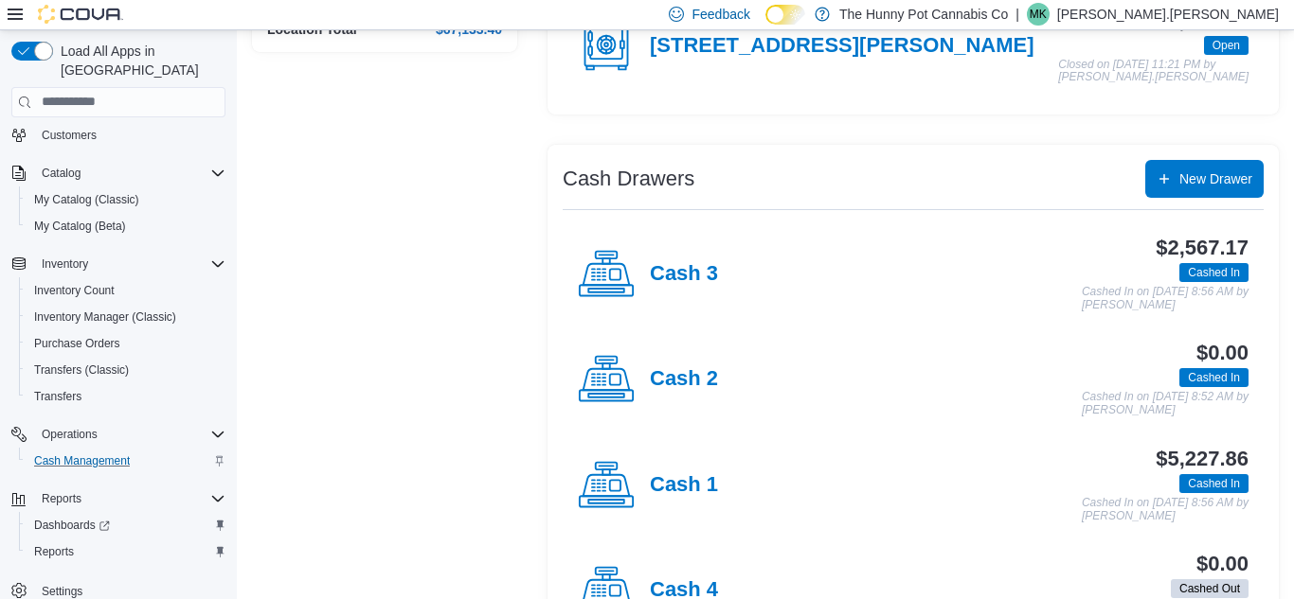
scroll to position [266, 0]
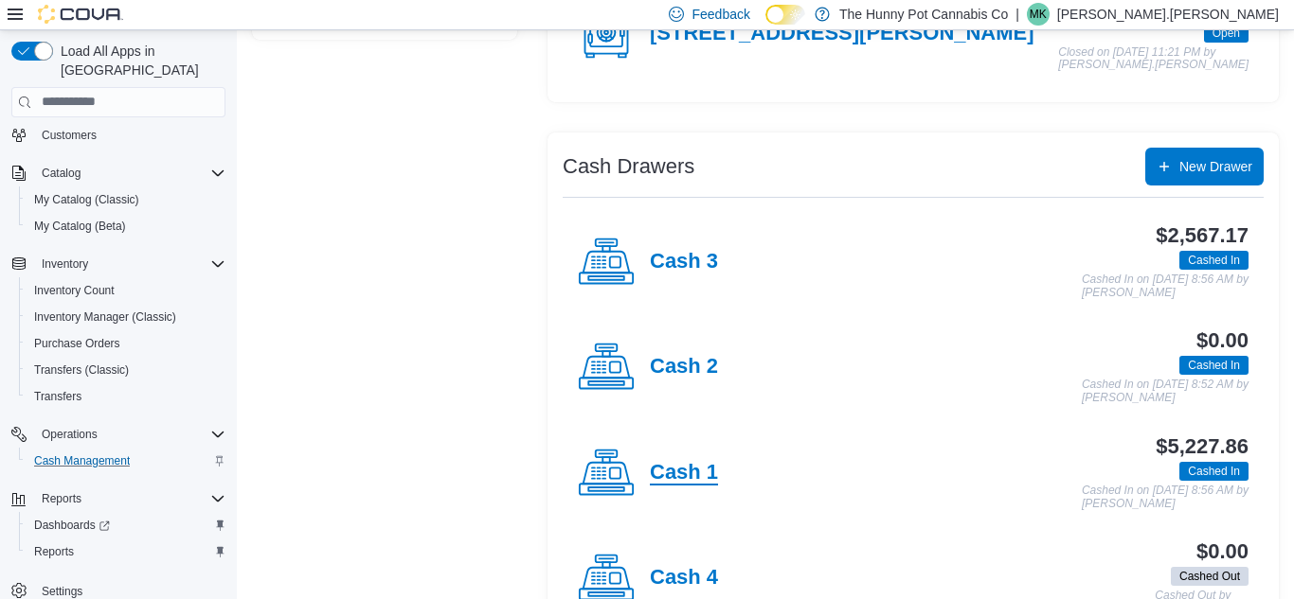
click at [702, 472] on h4 "Cash 1" at bounding box center [684, 473] width 68 height 25
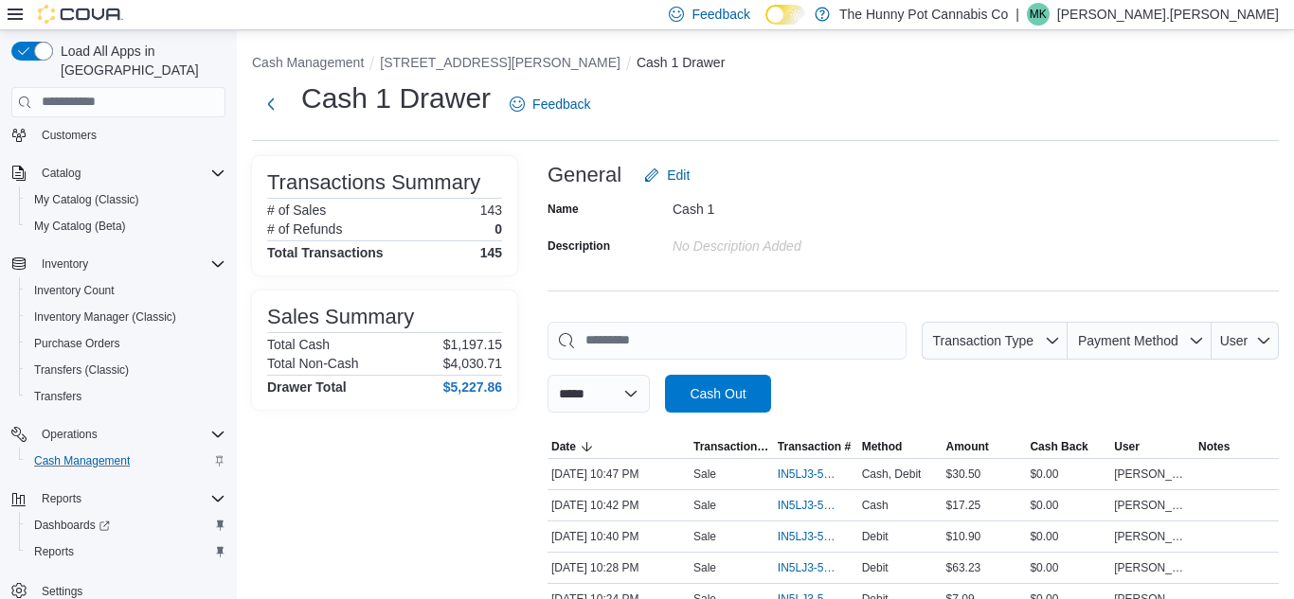
scroll to position [47, 0]
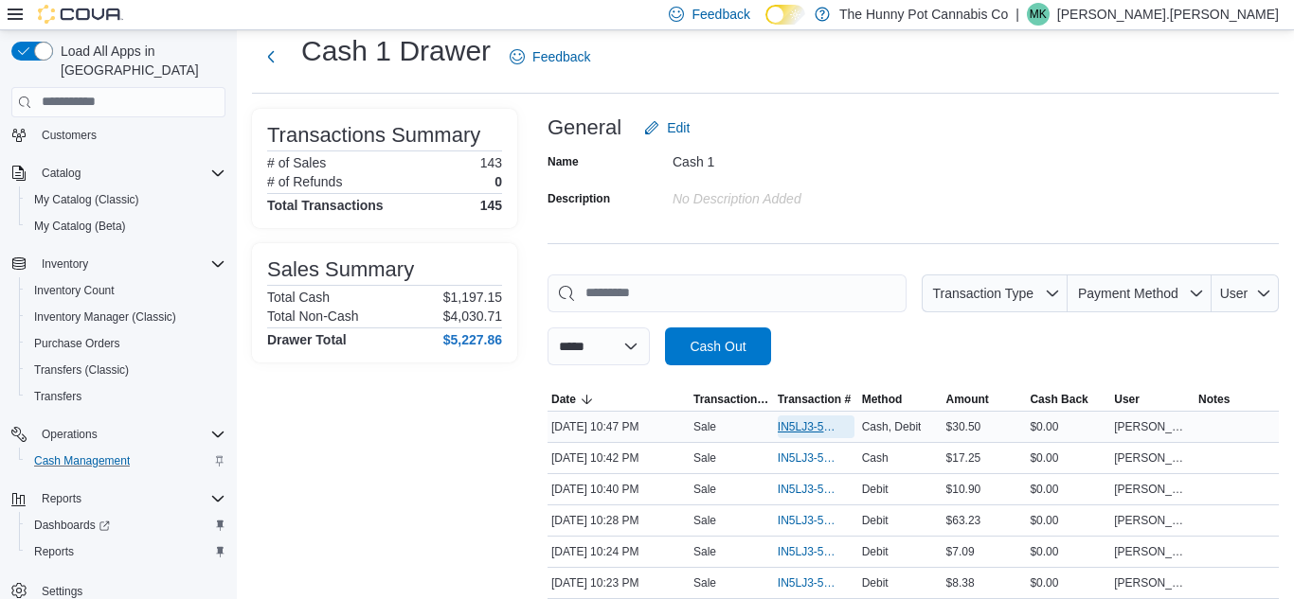
click at [785, 426] on span "IN5LJ3-5952353" at bounding box center [807, 427] width 58 height 15
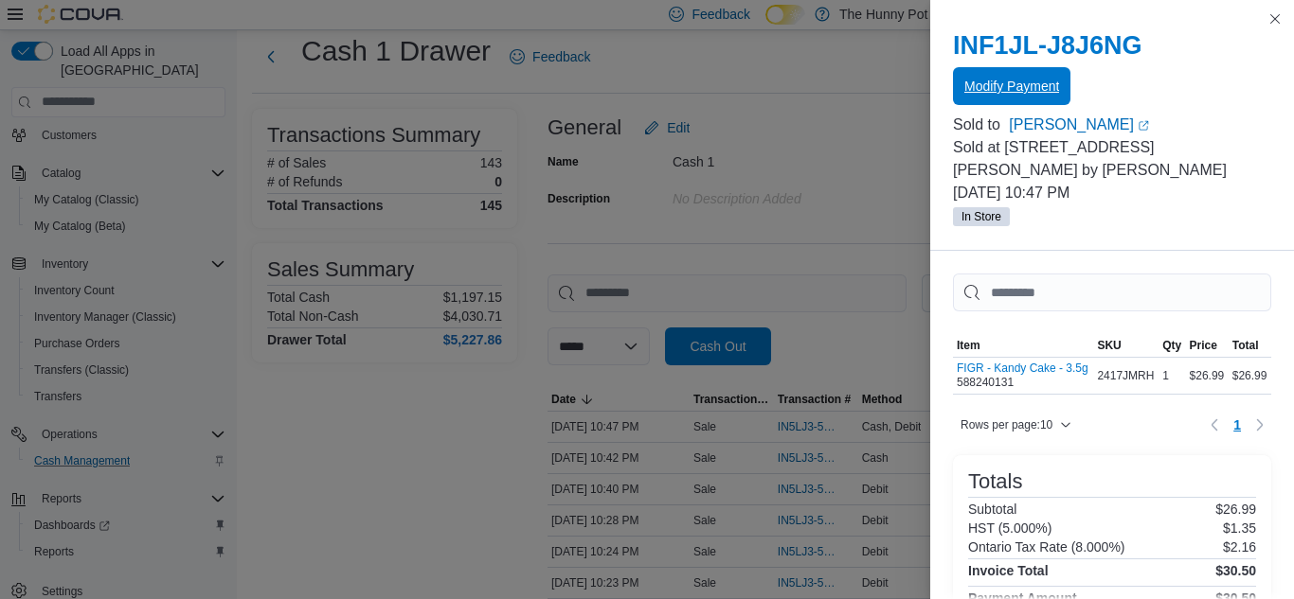
click at [1003, 70] on span "Modify Payment" at bounding box center [1011, 86] width 95 height 38
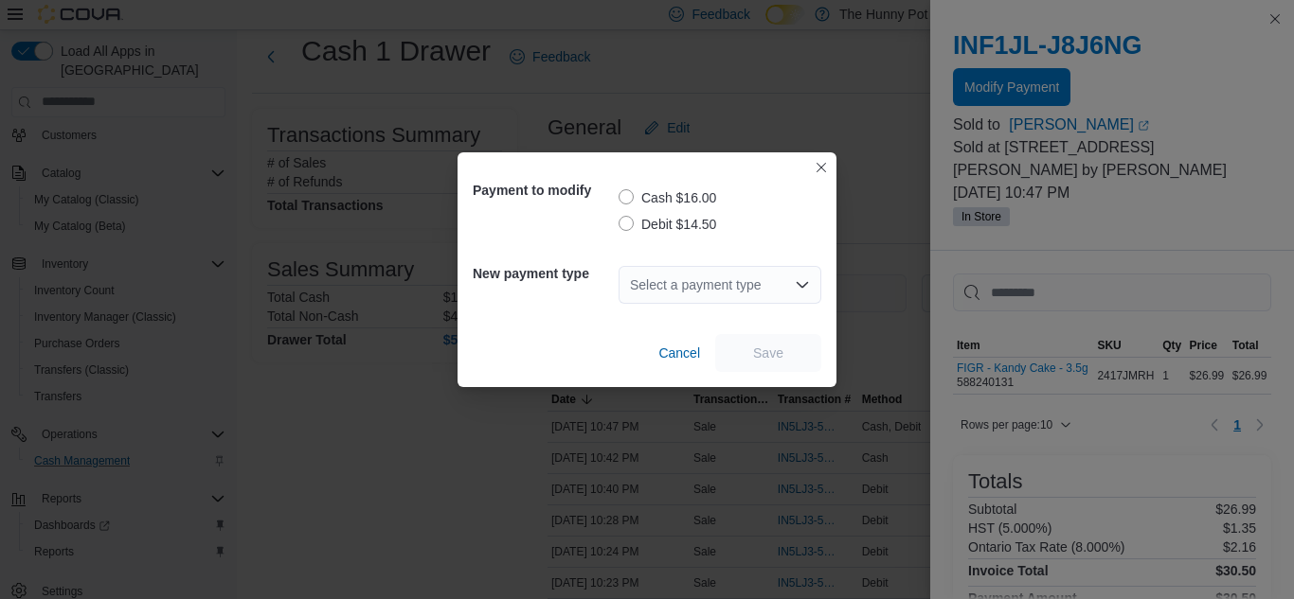
click at [681, 232] on label "Debit $14.50" at bounding box center [667, 224] width 98 height 23
click at [677, 307] on div "Select a payment type" at bounding box center [719, 285] width 203 height 61
click at [666, 289] on div "Select a payment type" at bounding box center [719, 285] width 203 height 38
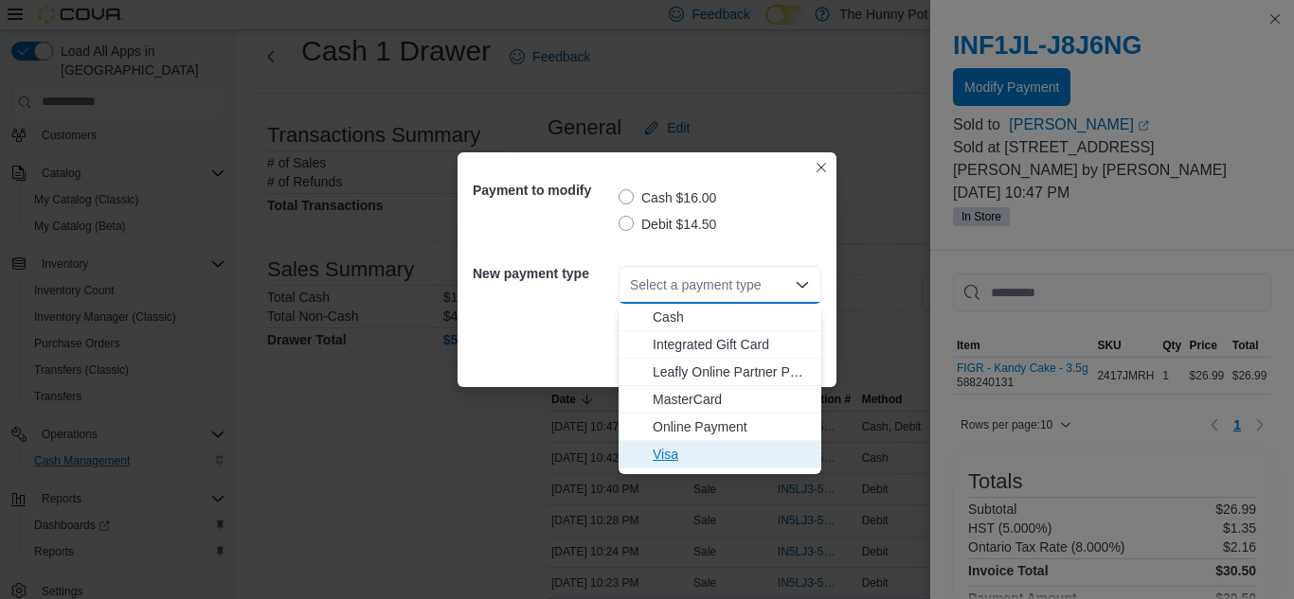
click at [671, 452] on span "Visa" at bounding box center [731, 454] width 157 height 19
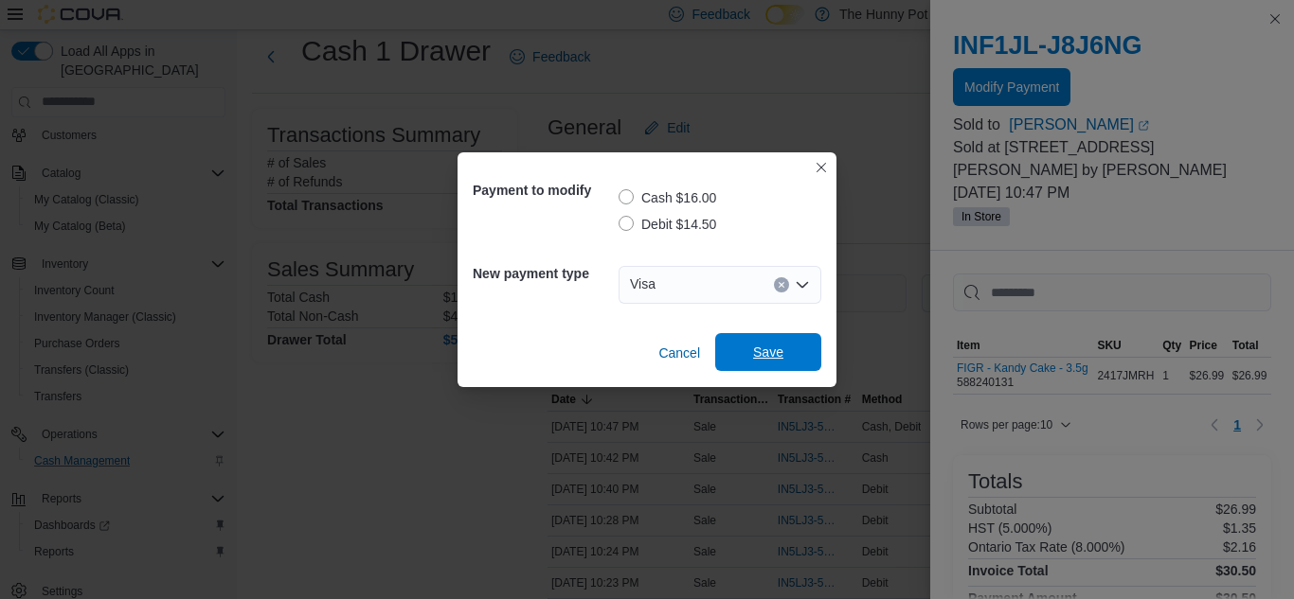
click at [778, 362] on span "Save" at bounding box center [767, 352] width 83 height 38
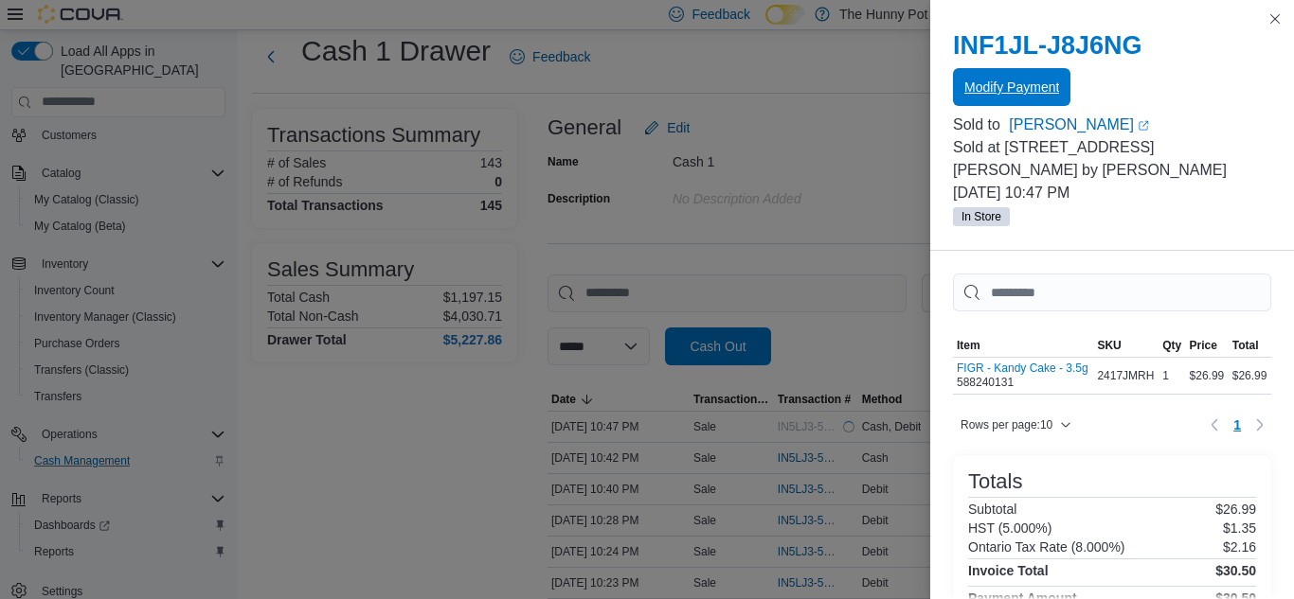
scroll to position [0, 0]
